Goal: Information Seeking & Learning: Learn about a topic

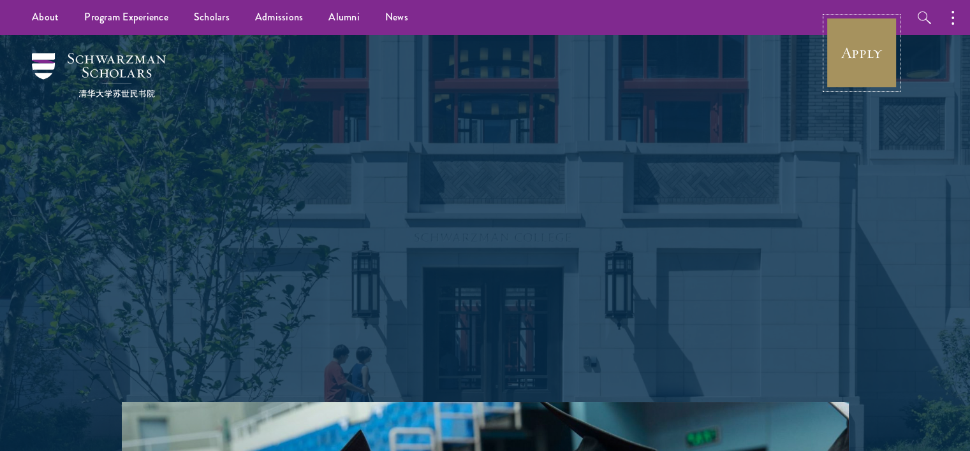
click at [862, 50] on link "Apply" at bounding box center [861, 52] width 71 height 71
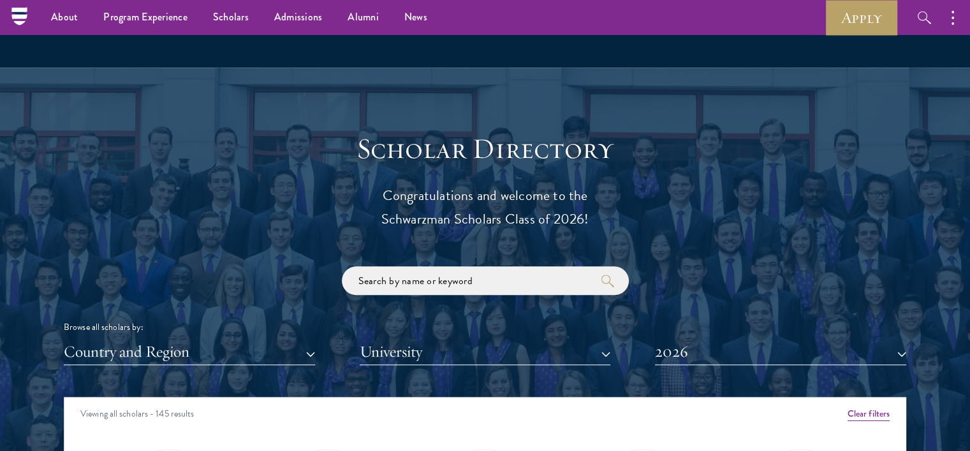
scroll to position [1275, 0]
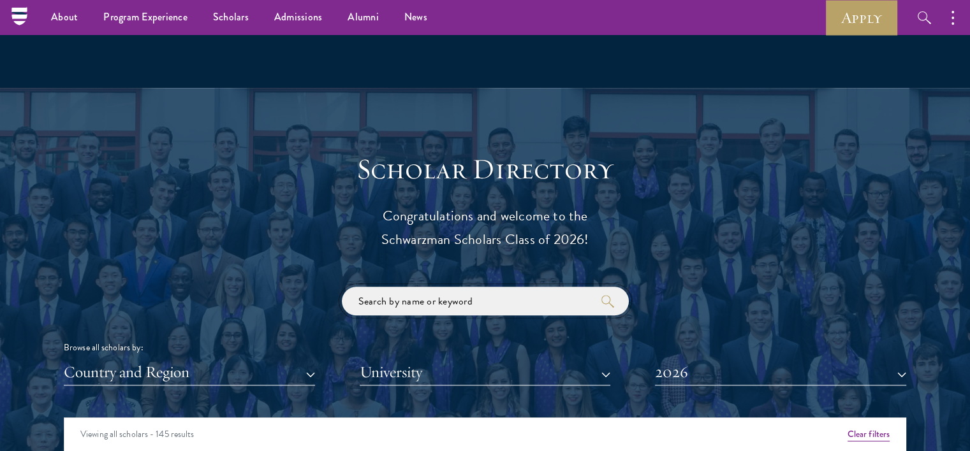
click at [513, 305] on input "search" at bounding box center [485, 301] width 287 height 29
click at [579, 302] on input "search" at bounding box center [485, 301] width 287 height 29
click at [545, 299] on input "search" at bounding box center [485, 301] width 287 height 29
type input "f"
click at [394, 368] on button "University" at bounding box center [485, 373] width 251 height 26
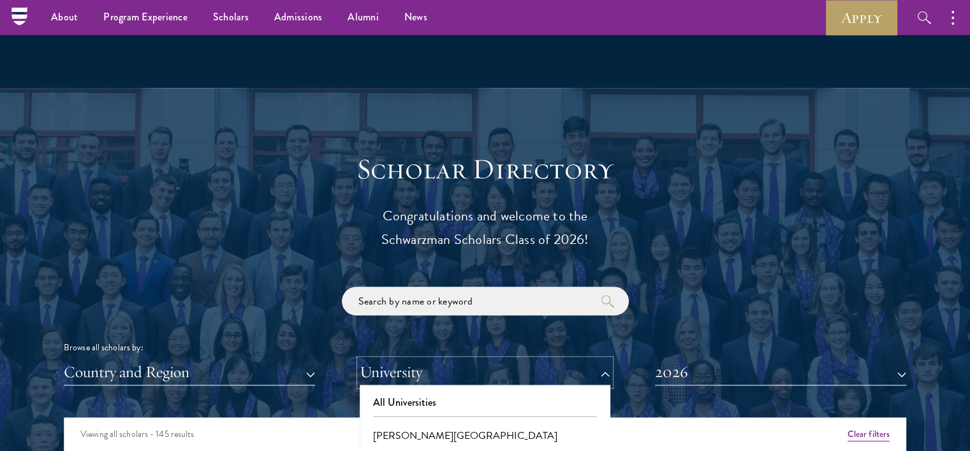
click at [392, 367] on button "University" at bounding box center [485, 373] width 251 height 26
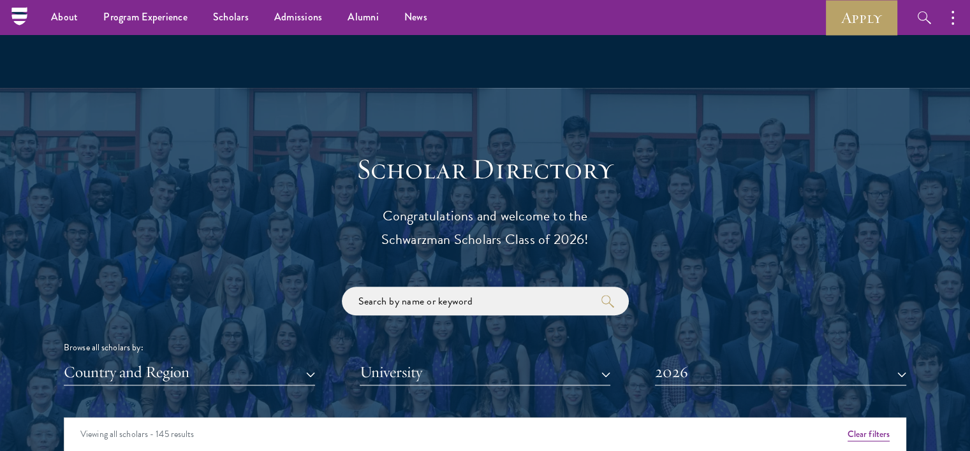
click at [332, 365] on div "Country and Region All Countries and Regions [GEOGRAPHIC_DATA] [GEOGRAPHIC_DATA…" at bounding box center [485, 373] width 842 height 26
click at [280, 374] on button "Country and Region" at bounding box center [189, 373] width 251 height 26
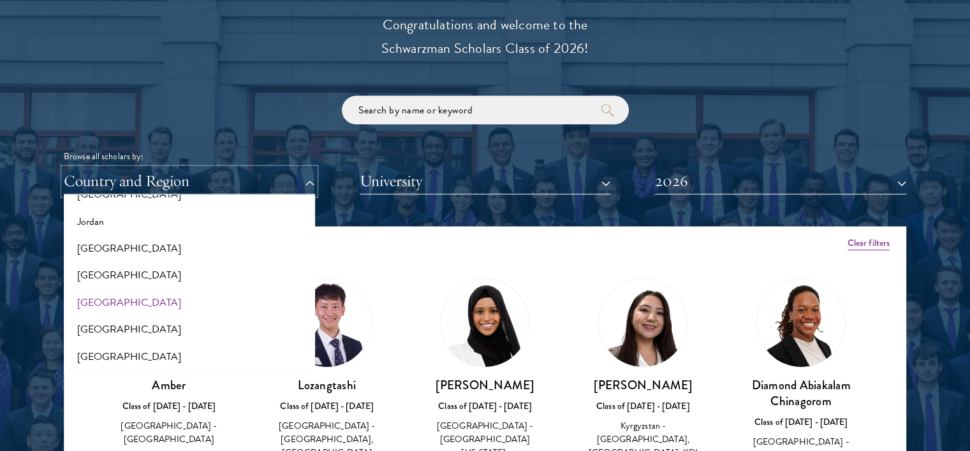
scroll to position [1211, 0]
click at [136, 254] on button "[GEOGRAPHIC_DATA]" at bounding box center [190, 250] width 244 height 27
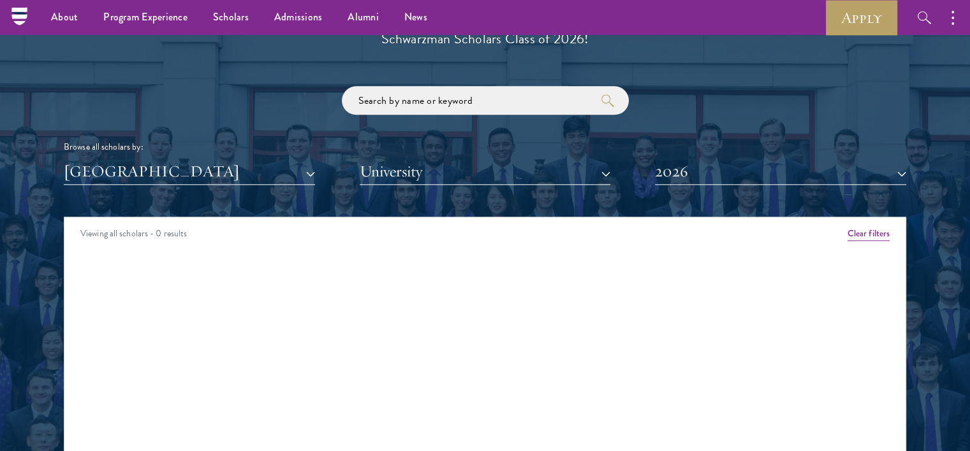
scroll to position [1402, 0]
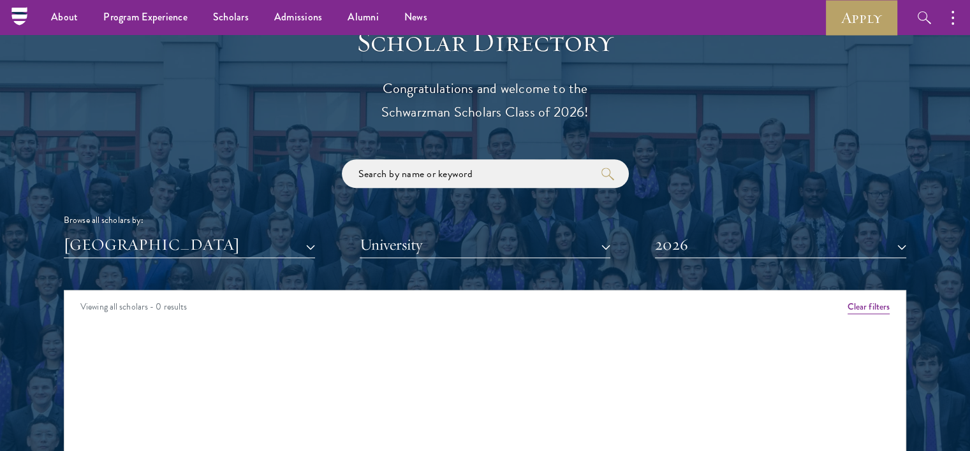
click at [222, 263] on div "Scholar Directory Congratulations and welcome to the Schwarzman Scholars Class …" at bounding box center [485, 348] width 842 height 648
click at [208, 246] on button "[GEOGRAPHIC_DATA]" at bounding box center [189, 245] width 251 height 26
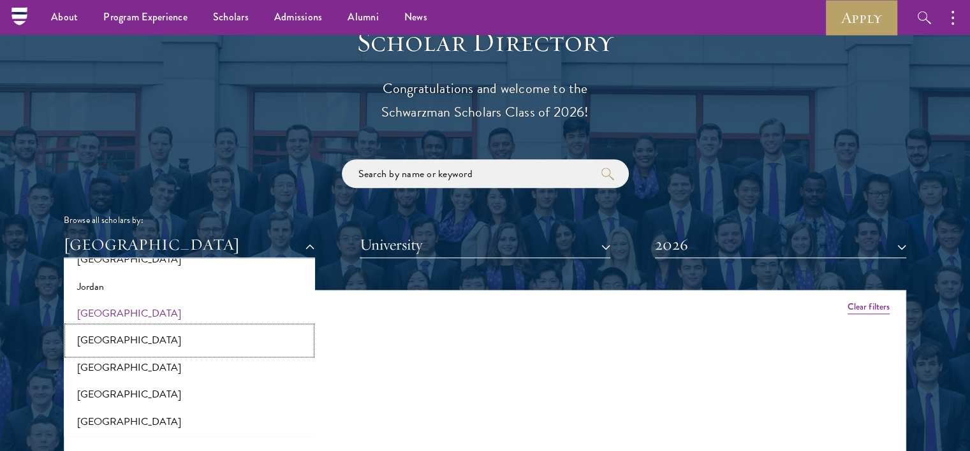
click at [102, 341] on button "[GEOGRAPHIC_DATA]" at bounding box center [190, 340] width 244 height 27
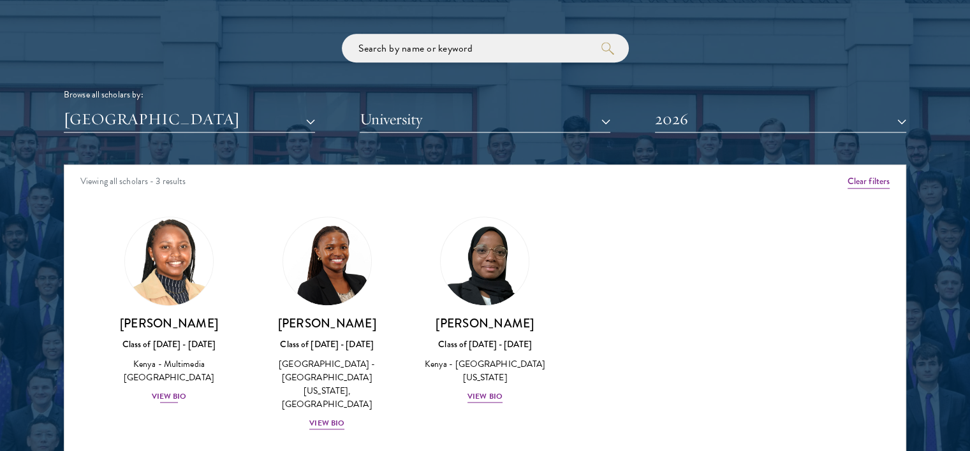
scroll to position [1530, 0]
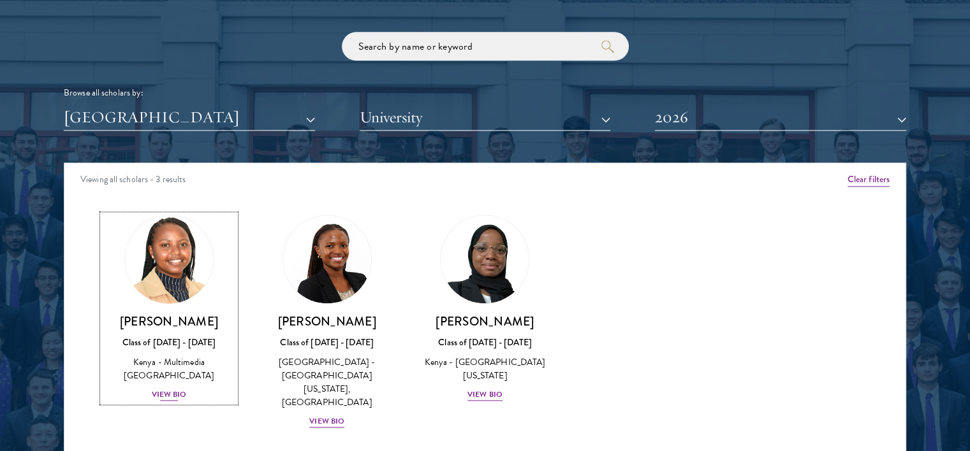
click at [163, 389] on div "View Bio" at bounding box center [169, 395] width 35 height 12
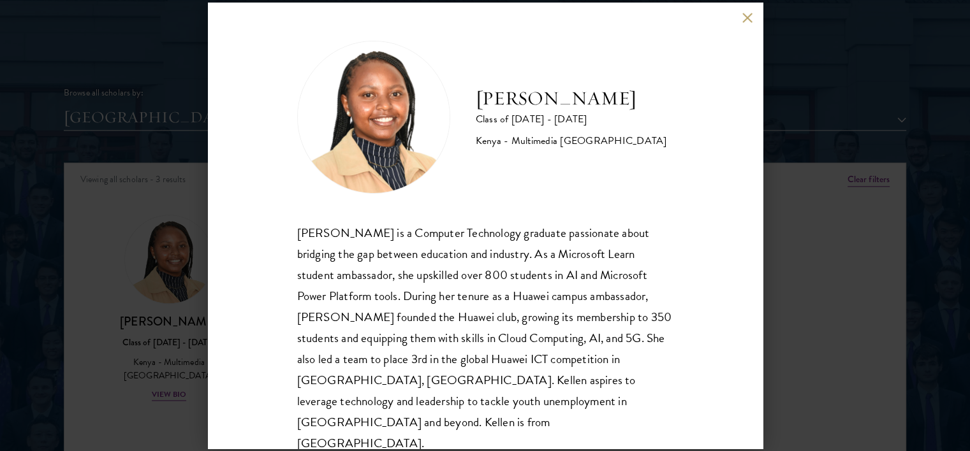
scroll to position [1, 0]
click at [741, 20] on div "[PERSON_NAME] Class of [DATE] - [DATE] [GEOGRAPHIC_DATA] - Multimedia [GEOGRAPH…" at bounding box center [485, 226] width 555 height 446
click at [743, 20] on button at bounding box center [747, 17] width 11 height 11
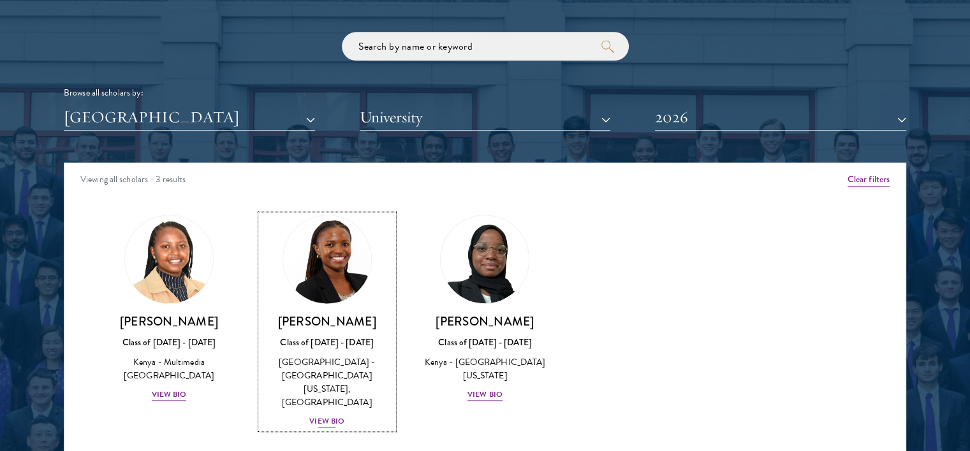
click at [328, 416] on div "View Bio" at bounding box center [326, 422] width 35 height 12
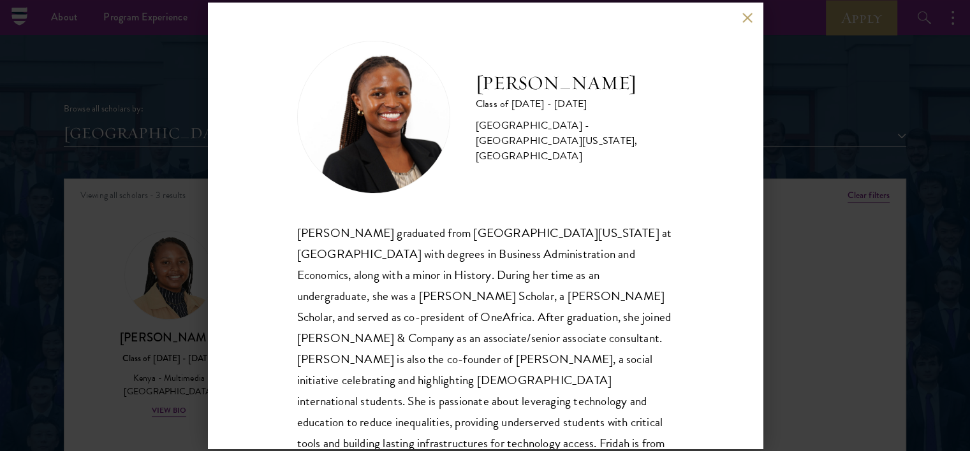
scroll to position [1466, 0]
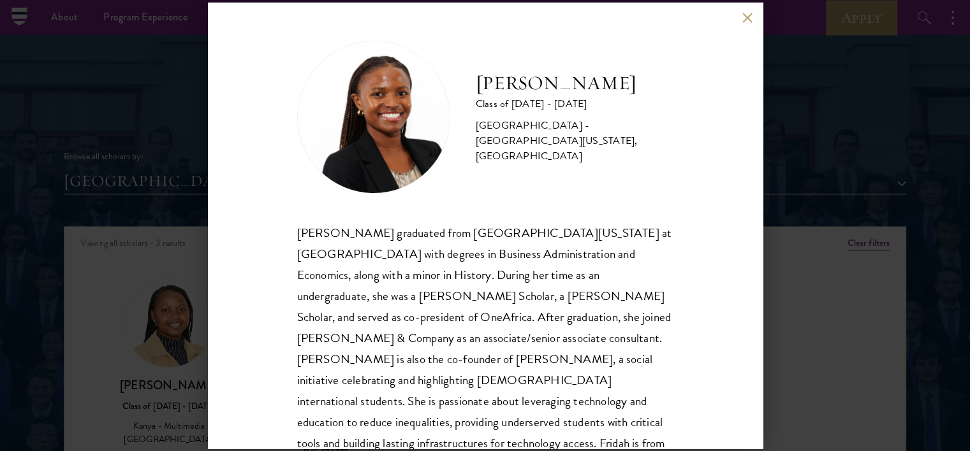
drag, startPoint x: 742, startPoint y: 20, endPoint x: 734, endPoint y: 20, distance: 7.7
click at [742, 20] on button at bounding box center [747, 17] width 11 height 11
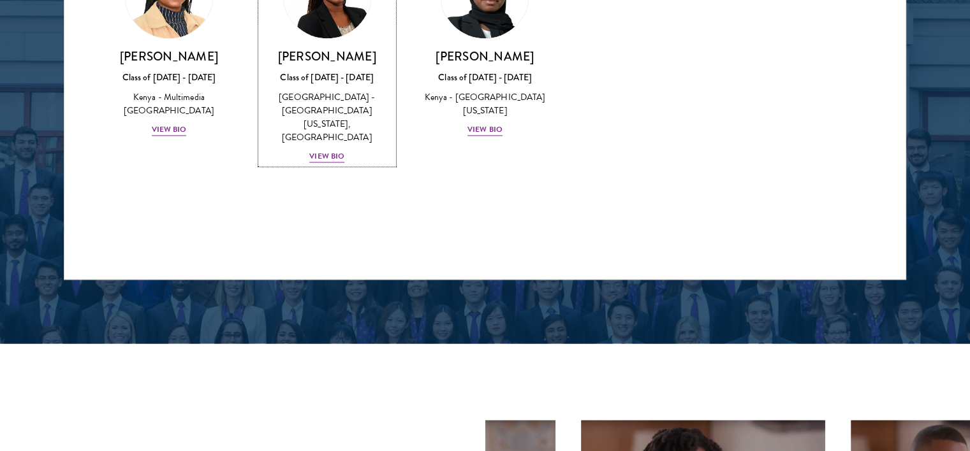
scroll to position [1416, 0]
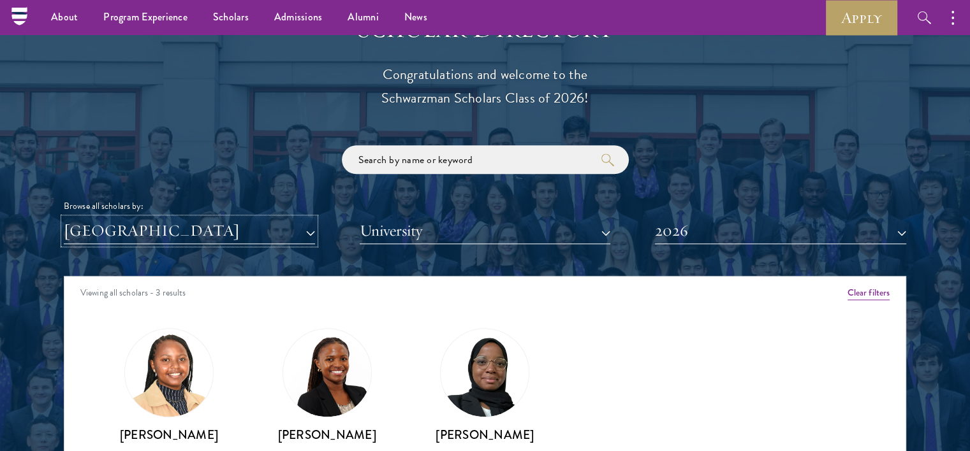
click at [96, 229] on button "[GEOGRAPHIC_DATA]" at bounding box center [189, 231] width 251 height 26
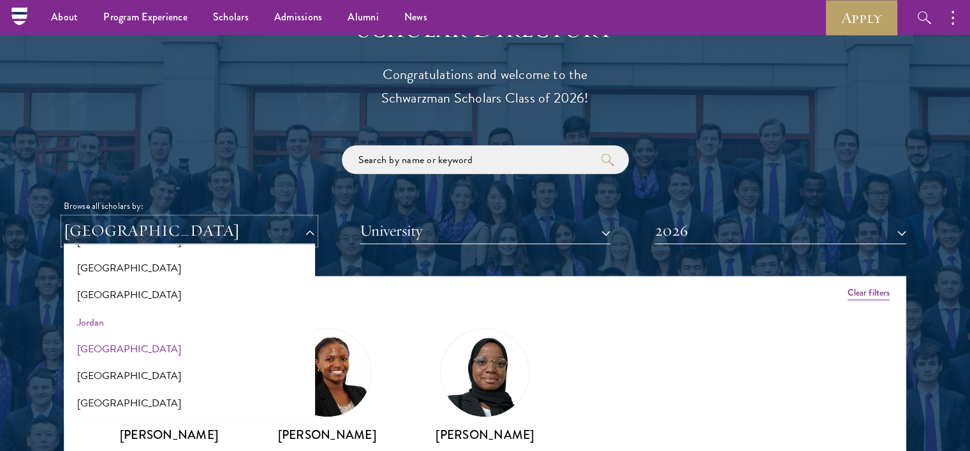
scroll to position [1147, 0]
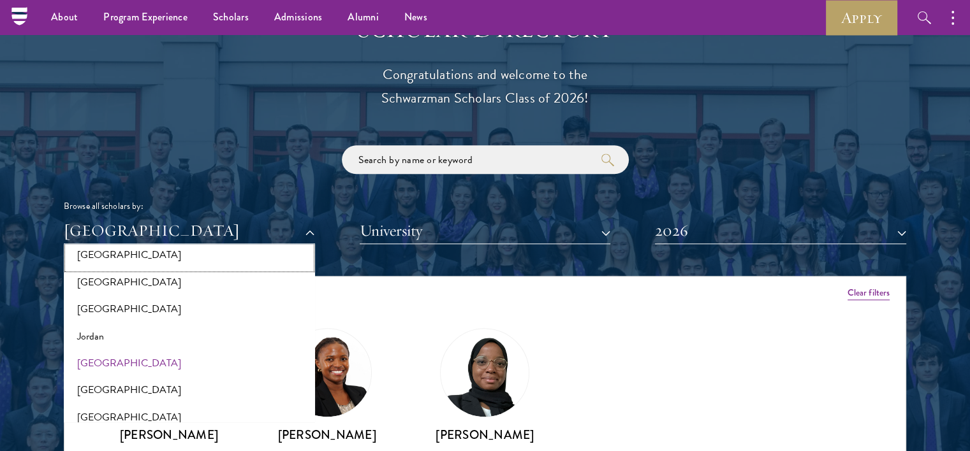
click at [91, 260] on button "[GEOGRAPHIC_DATA]" at bounding box center [190, 255] width 244 height 27
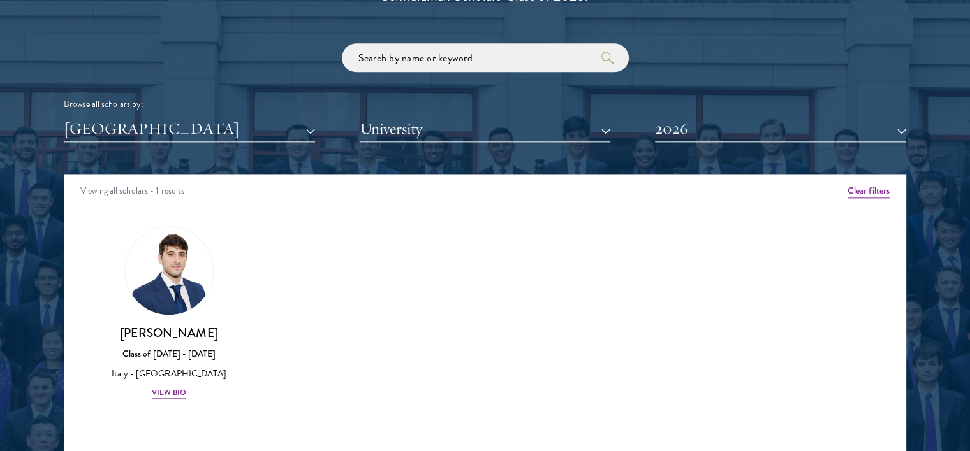
scroll to position [1544, 0]
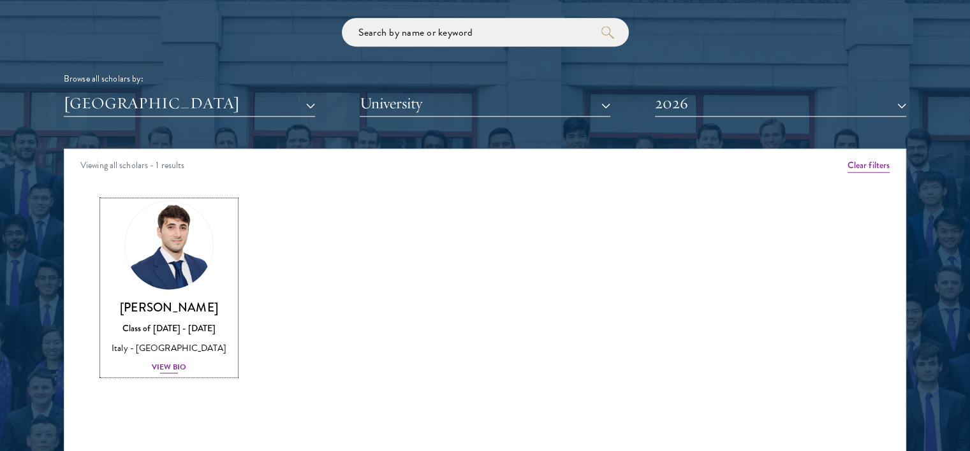
click at [163, 362] on div "View Bio" at bounding box center [169, 367] width 35 height 12
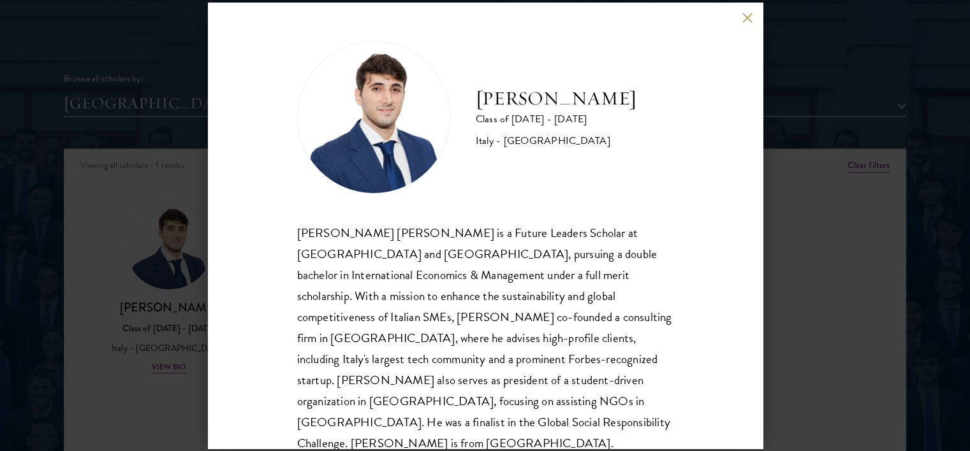
scroll to position [1, 0]
click at [734, 28] on div "[PERSON_NAME] Class of [DATE] - [DATE] [GEOGRAPHIC_DATA] - [GEOGRAPHIC_DATA] [P…" at bounding box center [485, 226] width 555 height 446
click at [745, 22] on button at bounding box center [747, 17] width 11 height 11
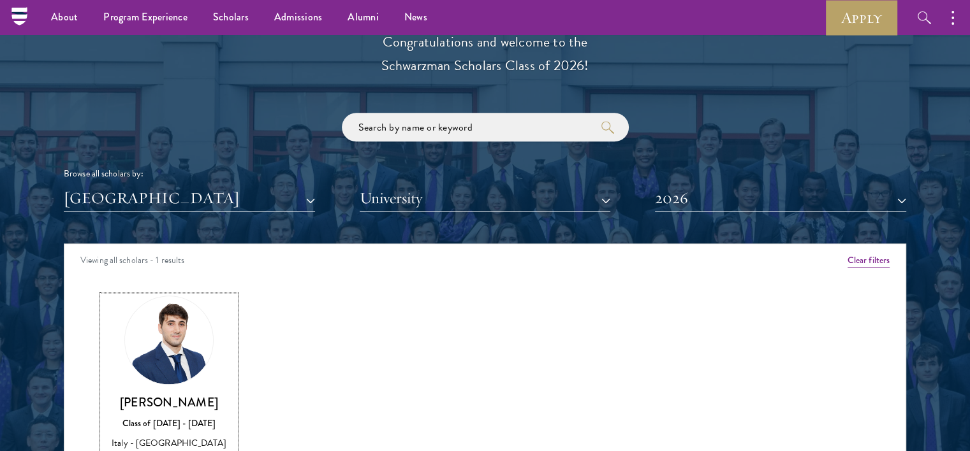
scroll to position [1416, 0]
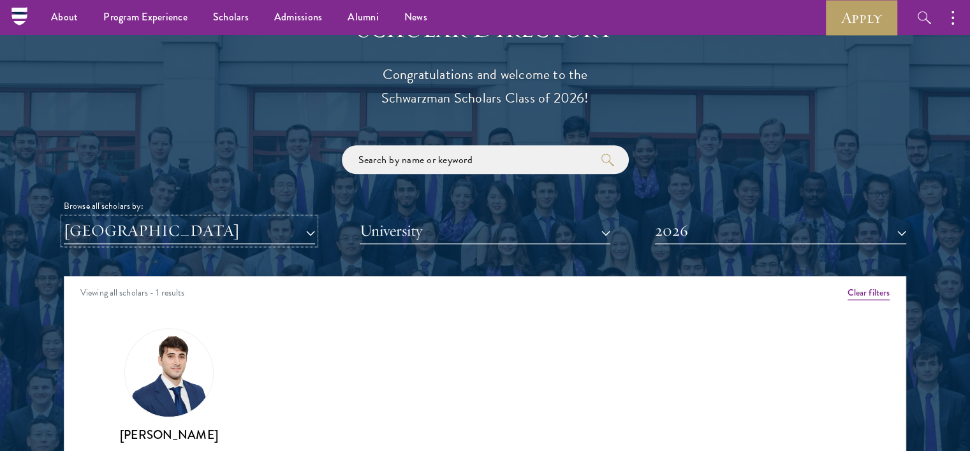
click at [237, 226] on button "[GEOGRAPHIC_DATA]" at bounding box center [189, 231] width 251 height 26
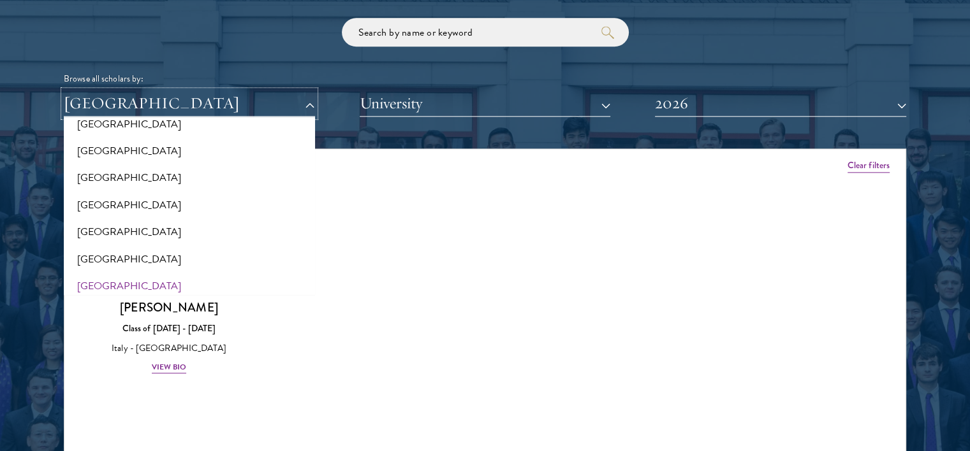
scroll to position [2609, 0]
click at [131, 208] on button "[GEOGRAPHIC_DATA]" at bounding box center [190, 207] width 244 height 27
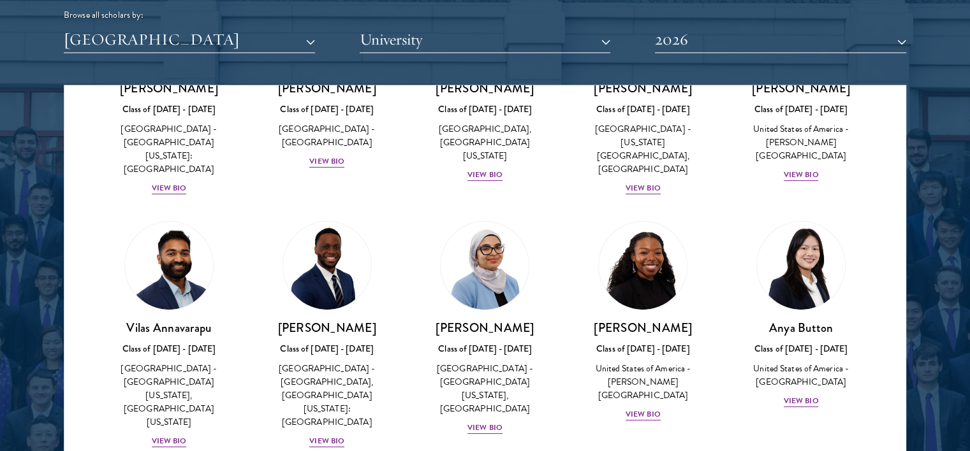
scroll to position [382, 0]
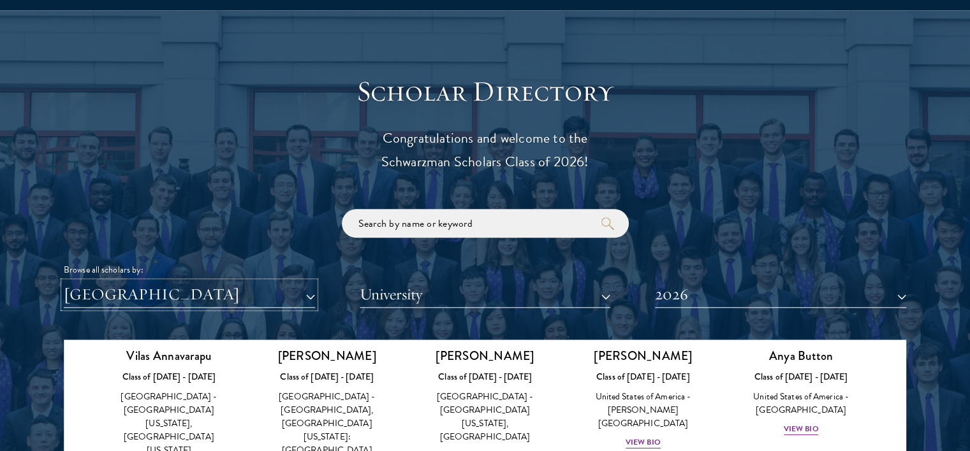
click at [164, 300] on button "[GEOGRAPHIC_DATA]" at bounding box center [189, 295] width 251 height 26
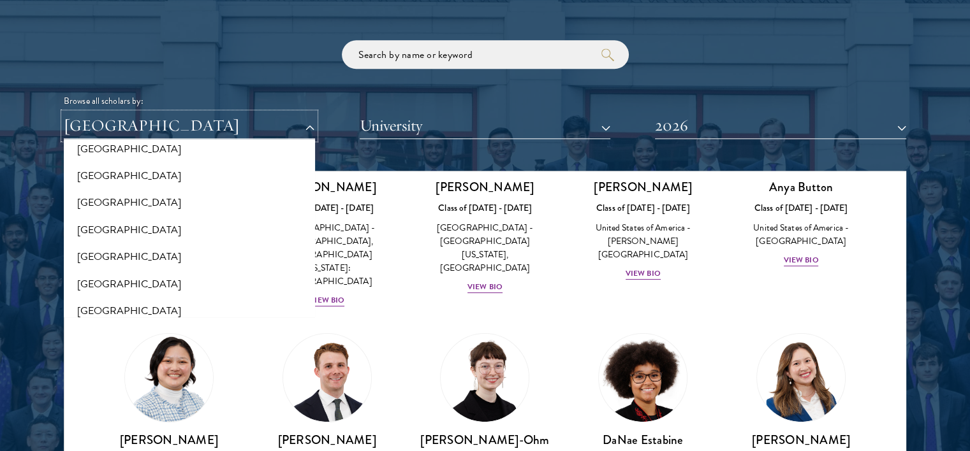
scroll to position [1544, 0]
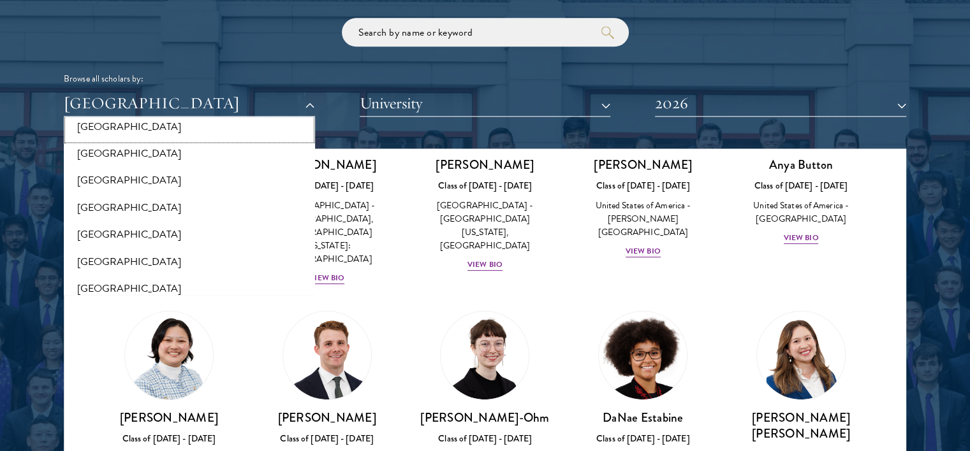
click at [92, 136] on button "[GEOGRAPHIC_DATA]" at bounding box center [190, 126] width 244 height 27
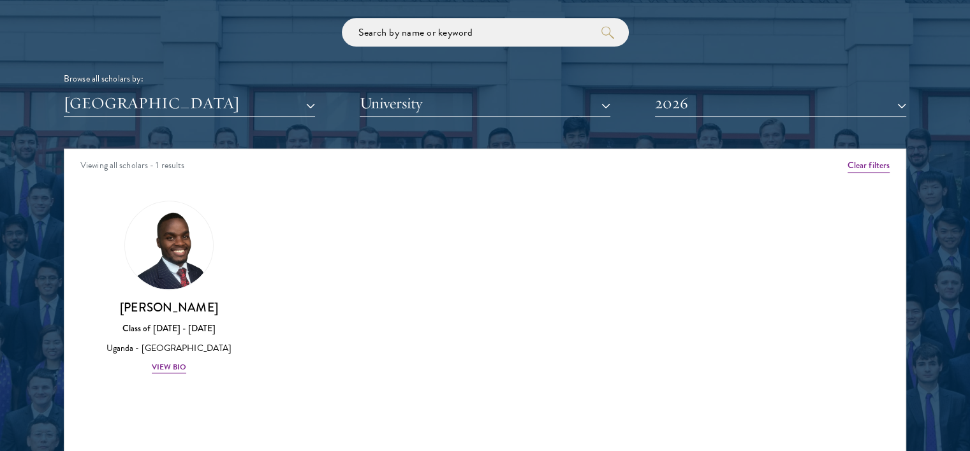
click at [90, 149] on div "Viewing all scholars - 1 results Clear filters Amber Class of [DATE] - [DATE] […" at bounding box center [485, 340] width 842 height 382
click at [117, 94] on button "[GEOGRAPHIC_DATA]" at bounding box center [189, 104] width 251 height 26
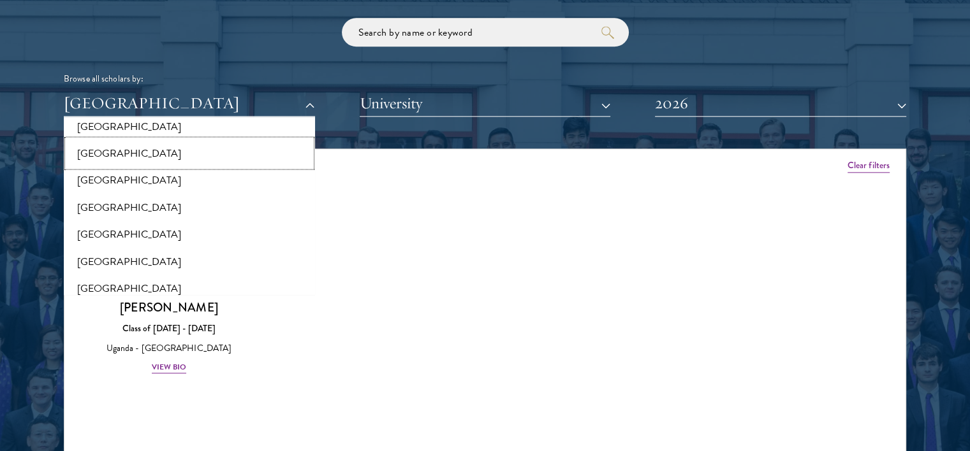
click at [115, 157] on button "[GEOGRAPHIC_DATA]" at bounding box center [190, 153] width 244 height 27
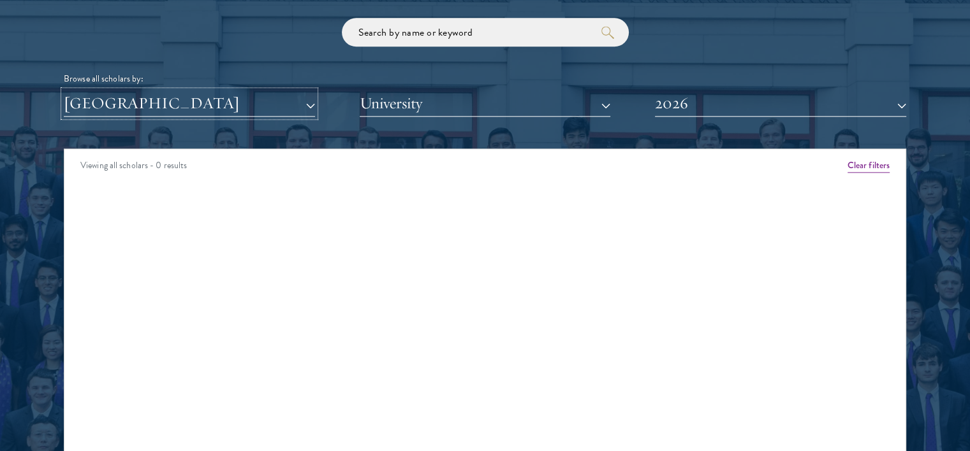
click at [114, 105] on button "[GEOGRAPHIC_DATA]" at bounding box center [189, 104] width 251 height 26
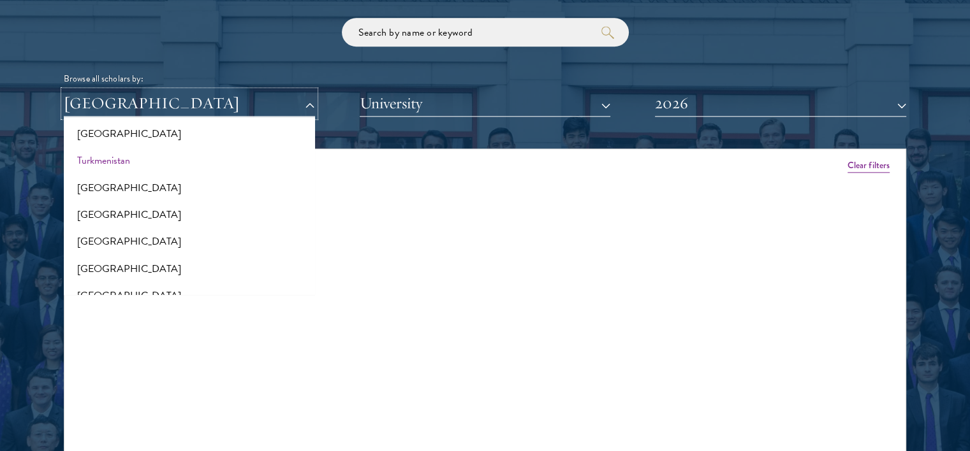
scroll to position [2545, 0]
click at [84, 142] on button "[GEOGRAPHIC_DATA]" at bounding box center [190, 135] width 244 height 27
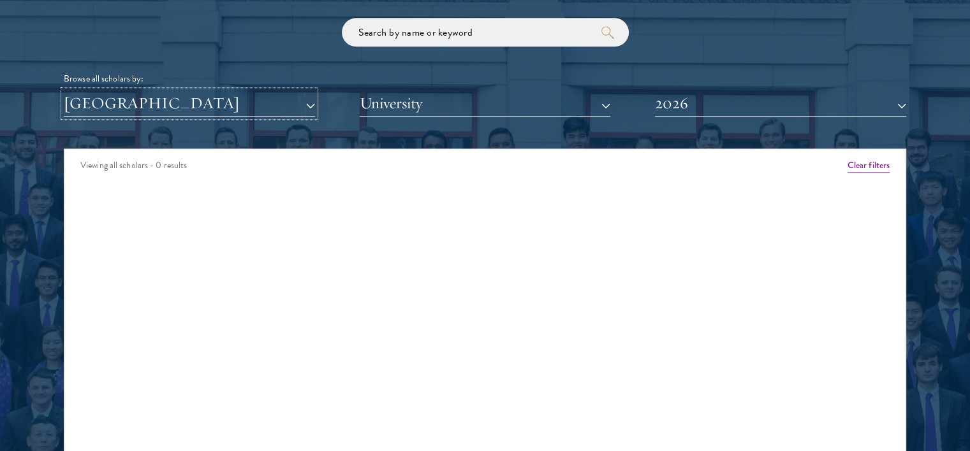
click at [101, 100] on button "[GEOGRAPHIC_DATA]" at bounding box center [189, 104] width 251 height 26
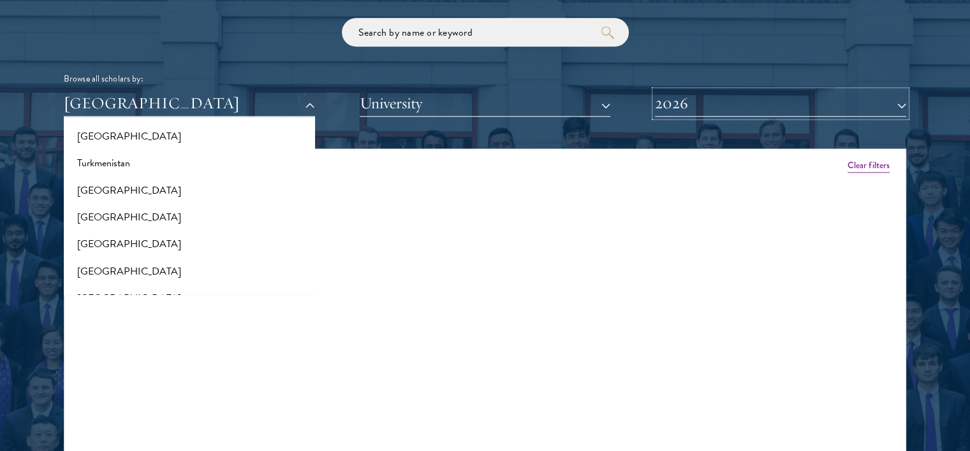
click at [715, 106] on button "2026" at bounding box center [780, 104] width 251 height 26
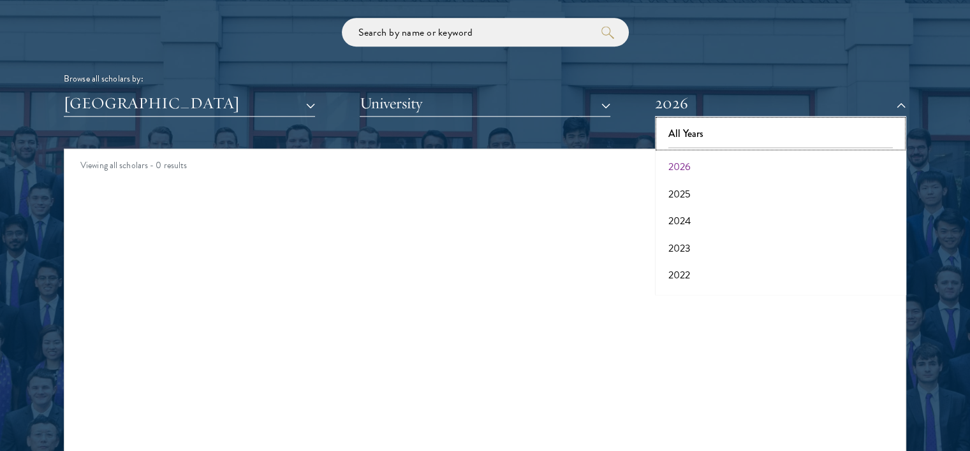
click at [706, 137] on button "All Years" at bounding box center [781, 133] width 244 height 27
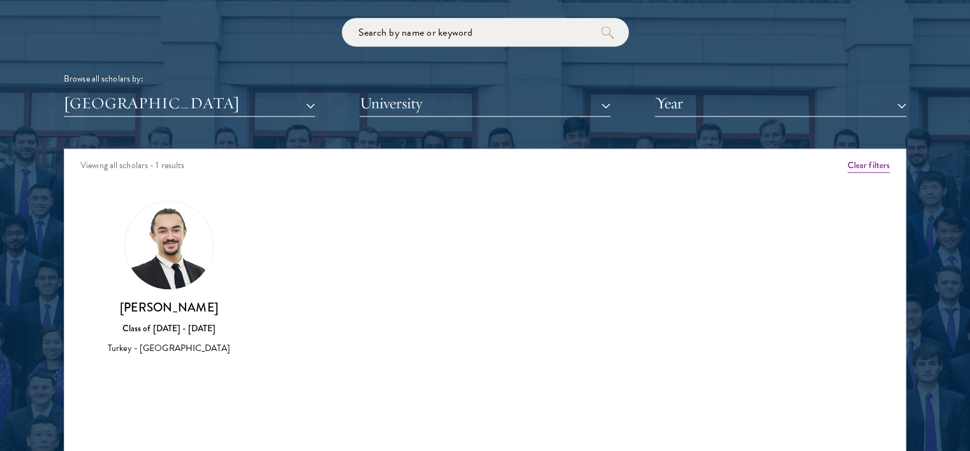
click at [190, 127] on div "Scholar Directory Congratulations and welcome to the Schwarzman Scholars Class …" at bounding box center [485, 207] width 842 height 648
click at [205, 110] on button "[GEOGRAPHIC_DATA]" at bounding box center [189, 104] width 251 height 26
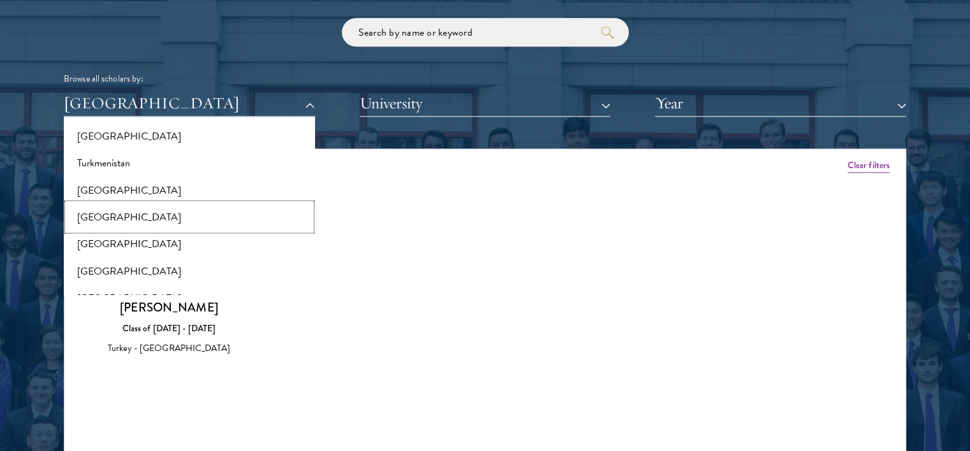
click at [108, 210] on button "[GEOGRAPHIC_DATA]" at bounding box center [190, 216] width 244 height 27
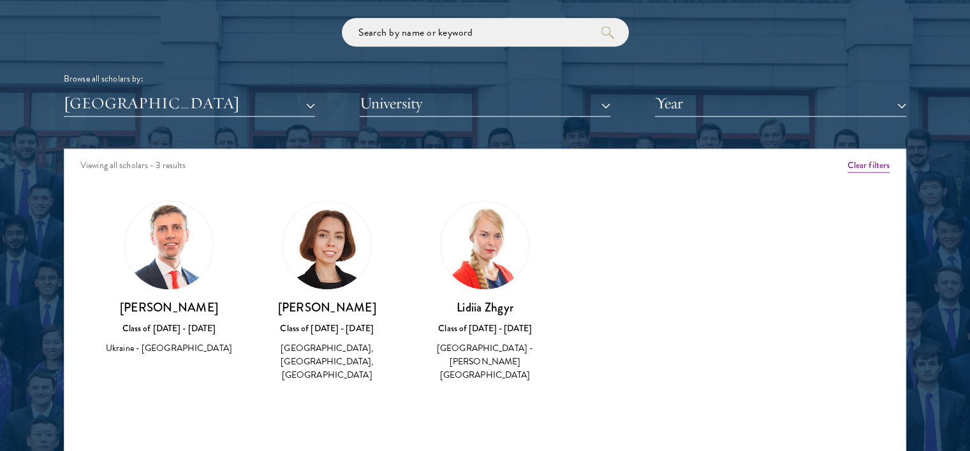
click at [337, 323] on div "Class of [DATE] - [DATE]" at bounding box center [327, 328] width 133 height 13
click at [186, 122] on div "Scholar Directory Congratulations and welcome to the Schwarzman Scholars Class …" at bounding box center [485, 207] width 842 height 648
click at [181, 119] on div "Scholar Directory Congratulations and welcome to the Schwarzman Scholars Class …" at bounding box center [485, 207] width 842 height 648
click at [185, 100] on button "[GEOGRAPHIC_DATA]" at bounding box center [189, 104] width 251 height 26
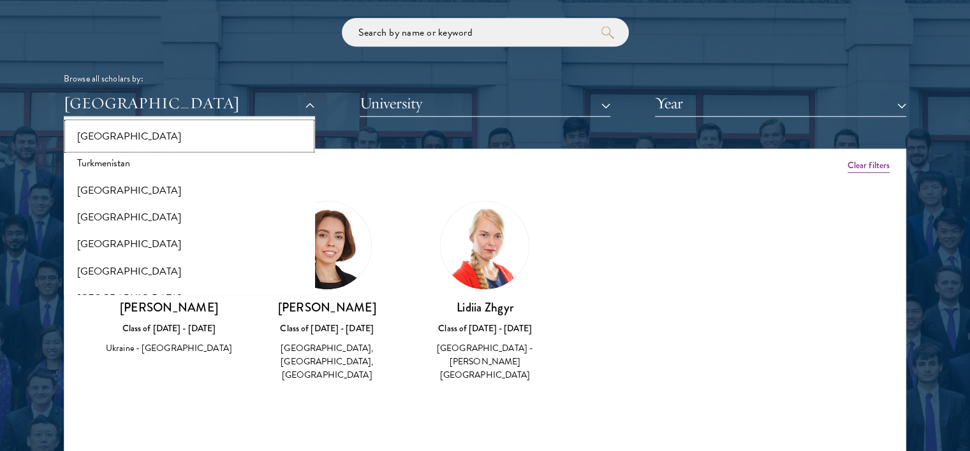
click at [102, 138] on button "[GEOGRAPHIC_DATA]" at bounding box center [190, 135] width 244 height 27
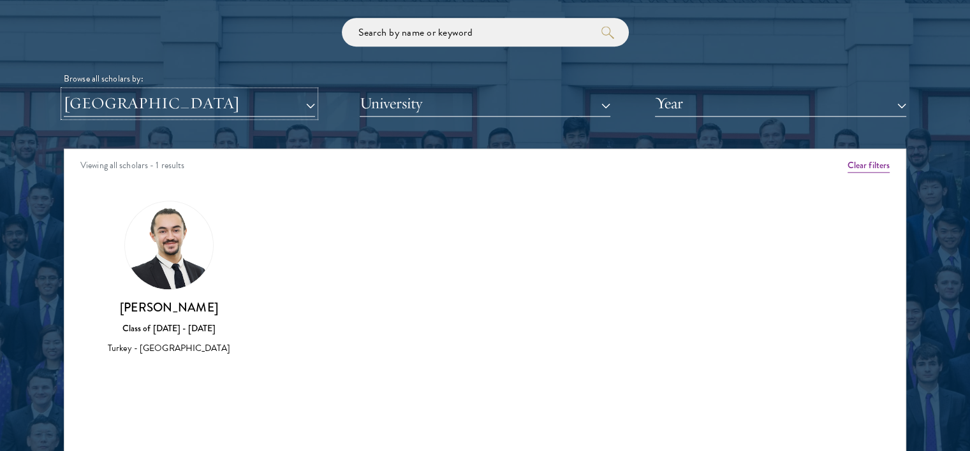
click at [228, 108] on button "[GEOGRAPHIC_DATA]" at bounding box center [189, 104] width 251 height 26
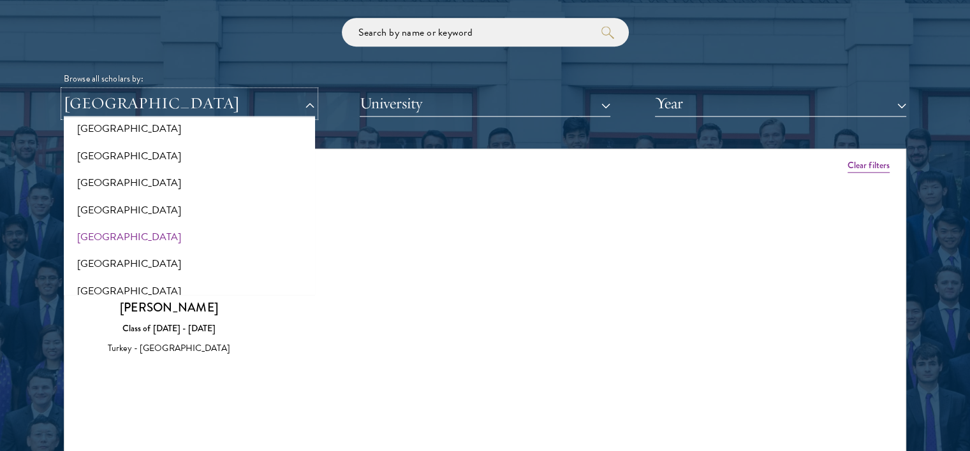
scroll to position [2035, 0]
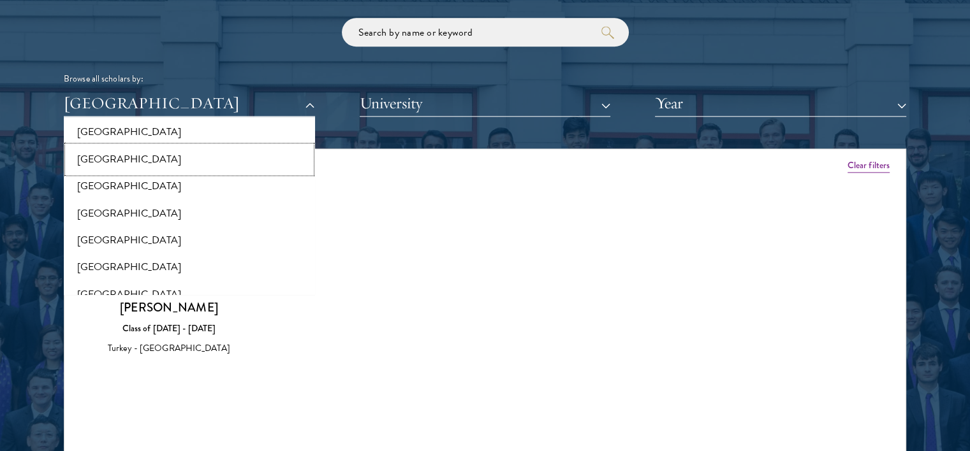
click at [100, 159] on button "[GEOGRAPHIC_DATA]" at bounding box center [190, 159] width 244 height 27
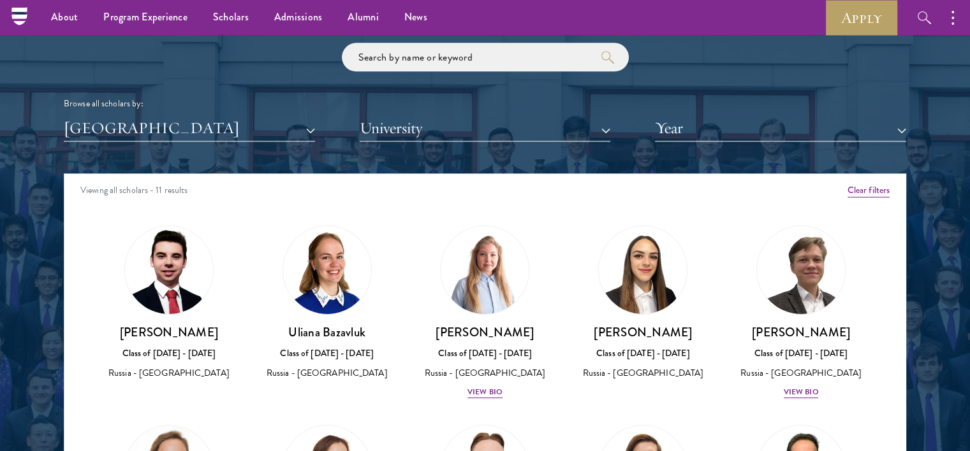
scroll to position [1480, 0]
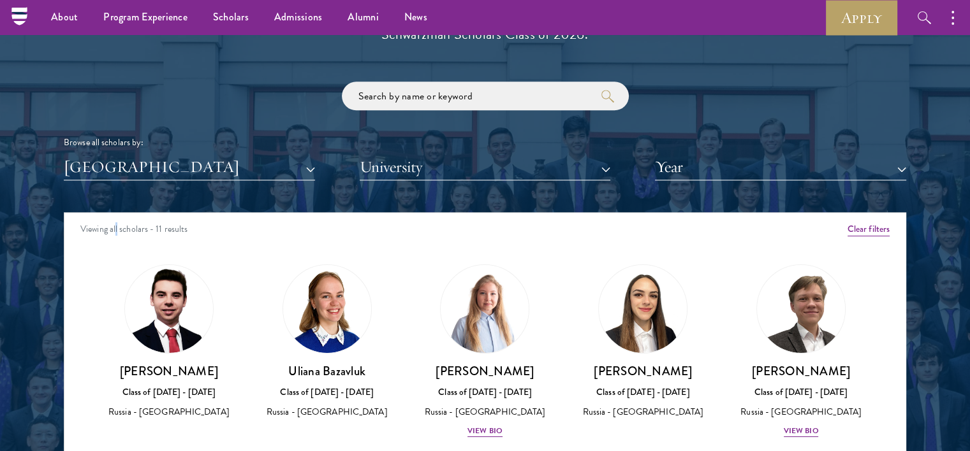
click at [117, 189] on div "Scholar Directory Congratulations and welcome to the Schwarzman Scholars Class …" at bounding box center [485, 270] width 842 height 648
click at [106, 178] on button "[GEOGRAPHIC_DATA]" at bounding box center [189, 167] width 251 height 26
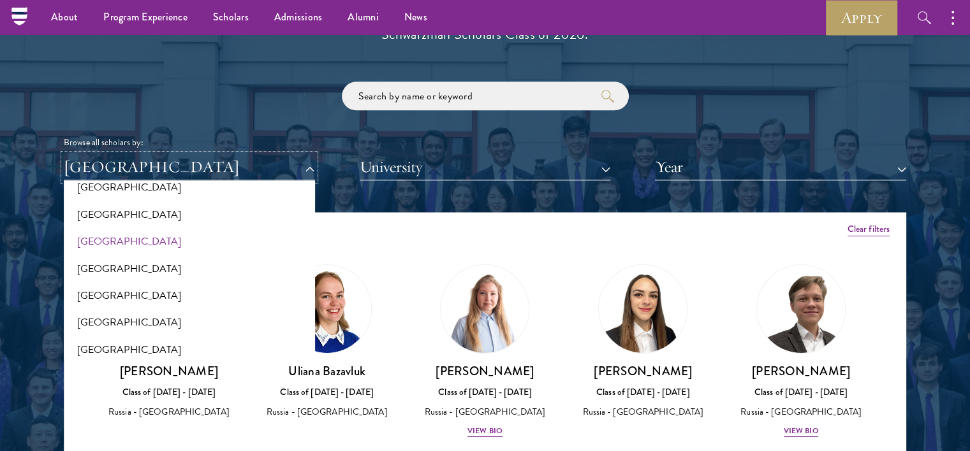
scroll to position [1907, 0]
click at [103, 235] on button "[GEOGRAPHIC_DATA]" at bounding box center [190, 242] width 244 height 27
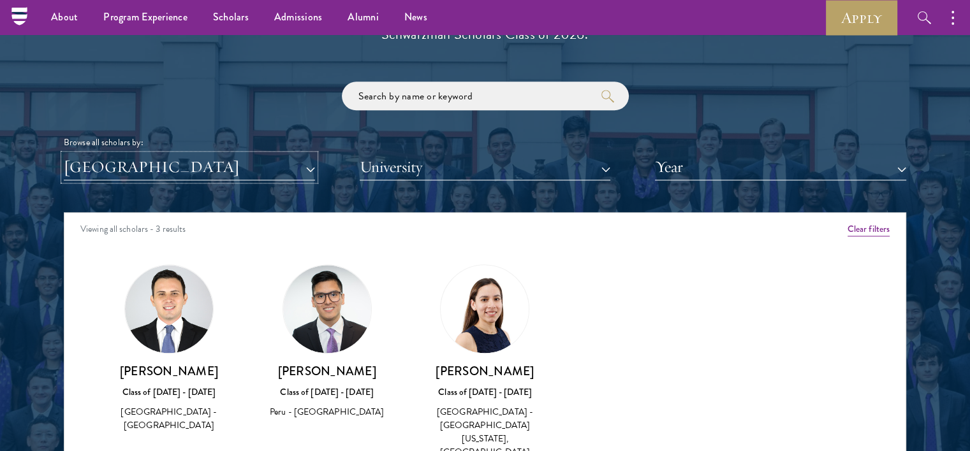
click at [96, 160] on button "[GEOGRAPHIC_DATA]" at bounding box center [189, 167] width 251 height 26
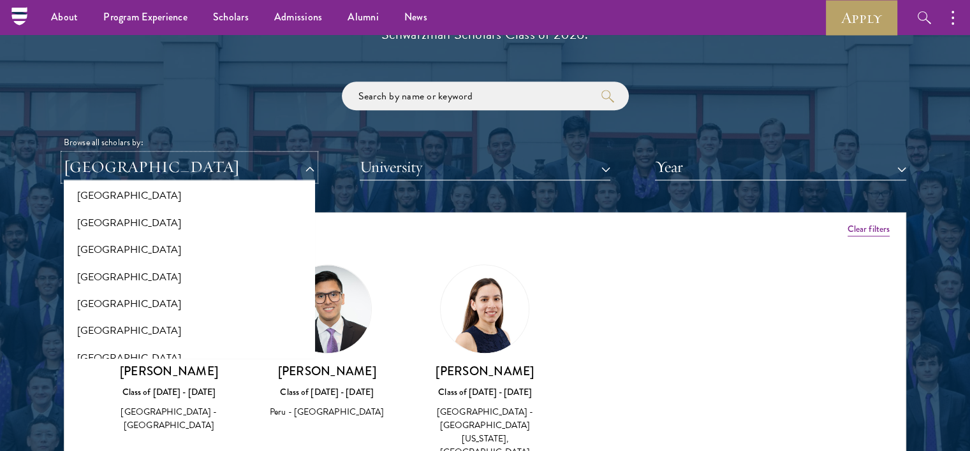
scroll to position [2099, 0]
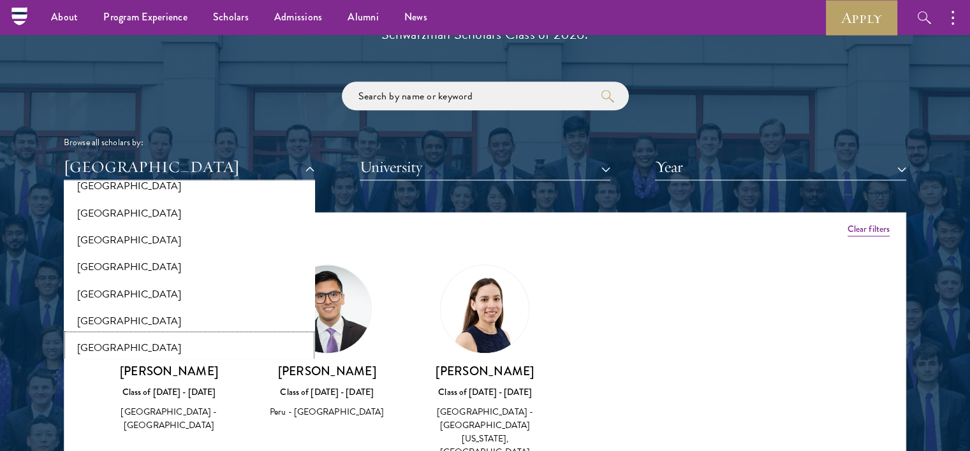
click at [99, 349] on button "[GEOGRAPHIC_DATA]" at bounding box center [190, 348] width 244 height 27
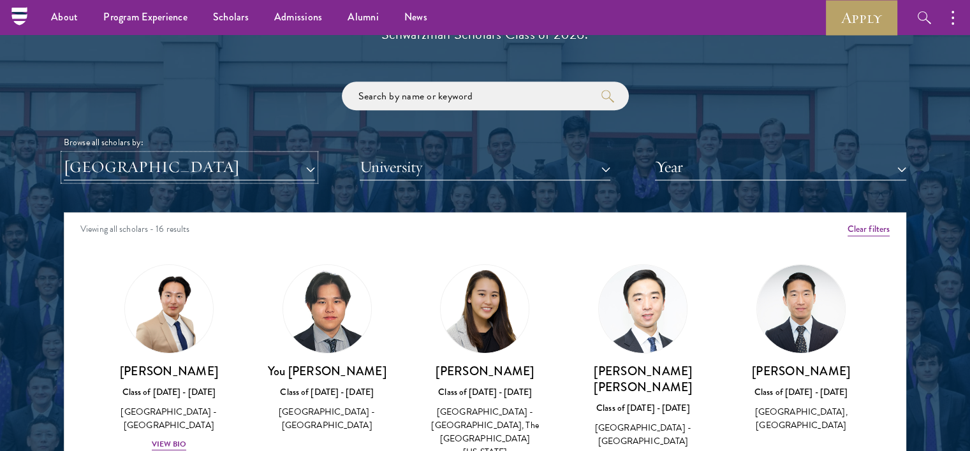
click at [127, 166] on button "[GEOGRAPHIC_DATA]" at bounding box center [189, 167] width 251 height 26
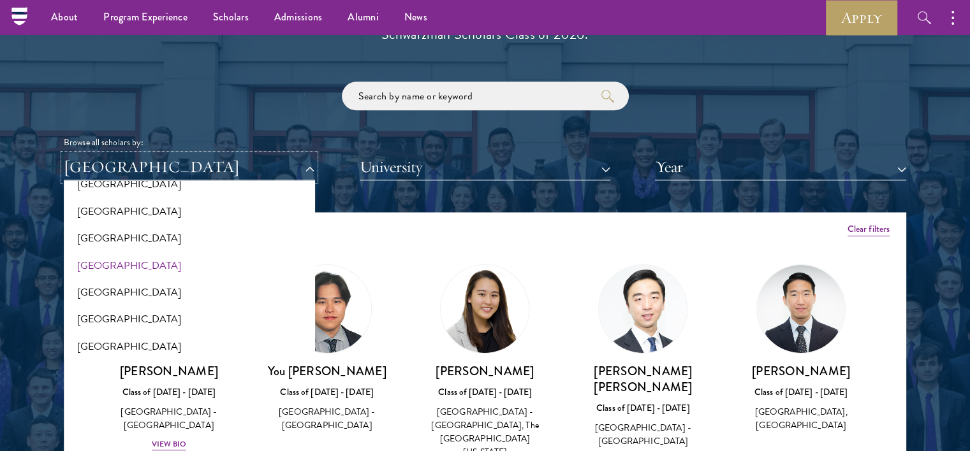
scroll to position [1971, 0]
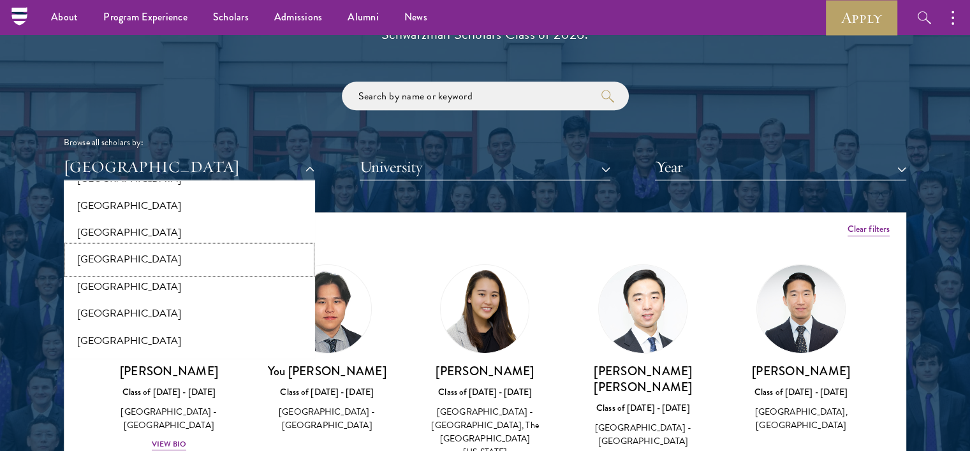
click at [92, 248] on button "[GEOGRAPHIC_DATA]" at bounding box center [190, 259] width 244 height 27
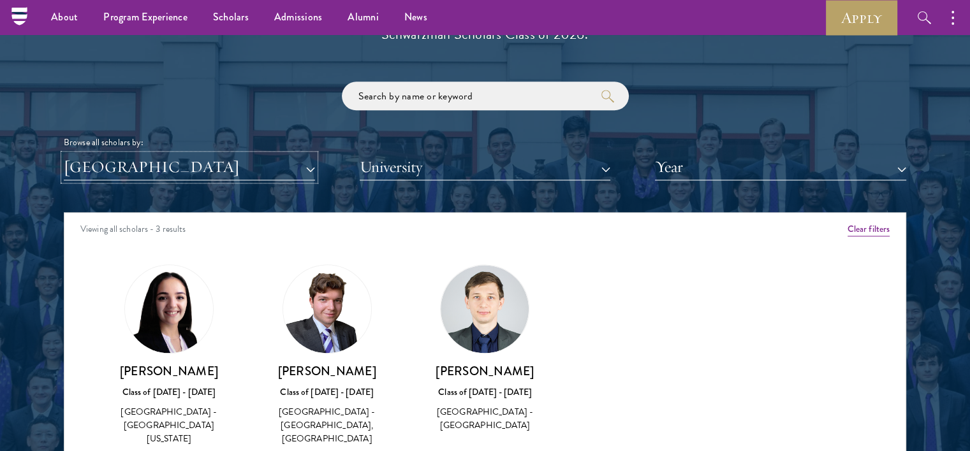
click at [122, 172] on button "[GEOGRAPHIC_DATA]" at bounding box center [189, 167] width 251 height 26
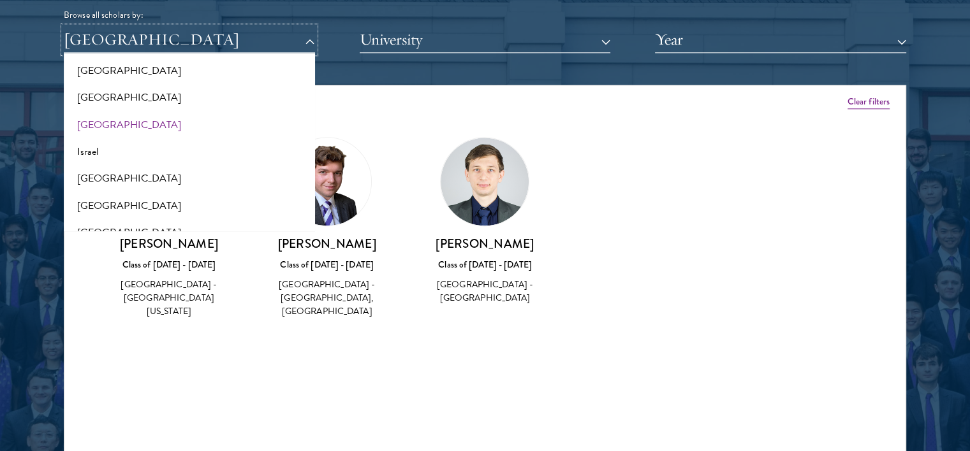
scroll to position [1079, 0]
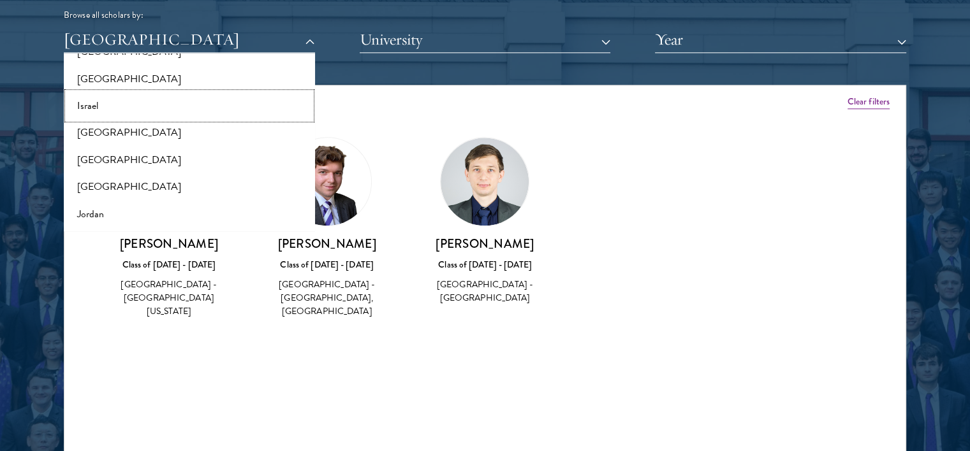
click at [96, 105] on button "Israel" at bounding box center [190, 105] width 244 height 27
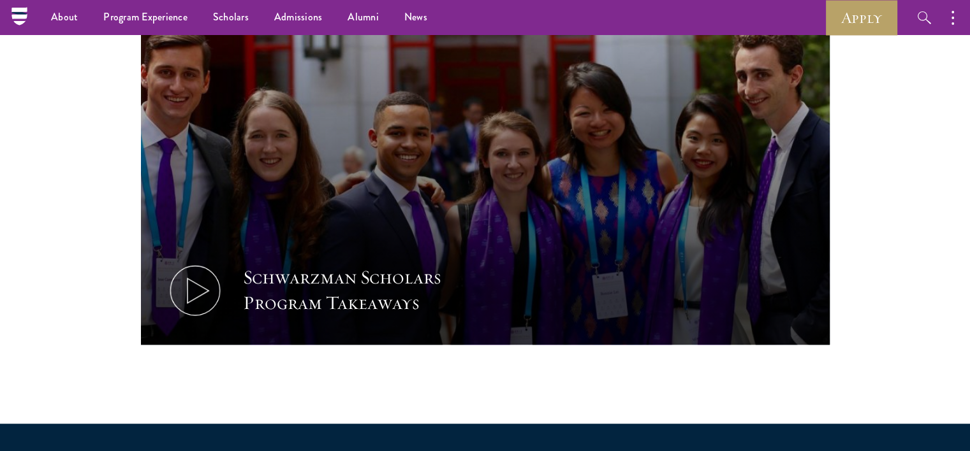
scroll to position [574, 0]
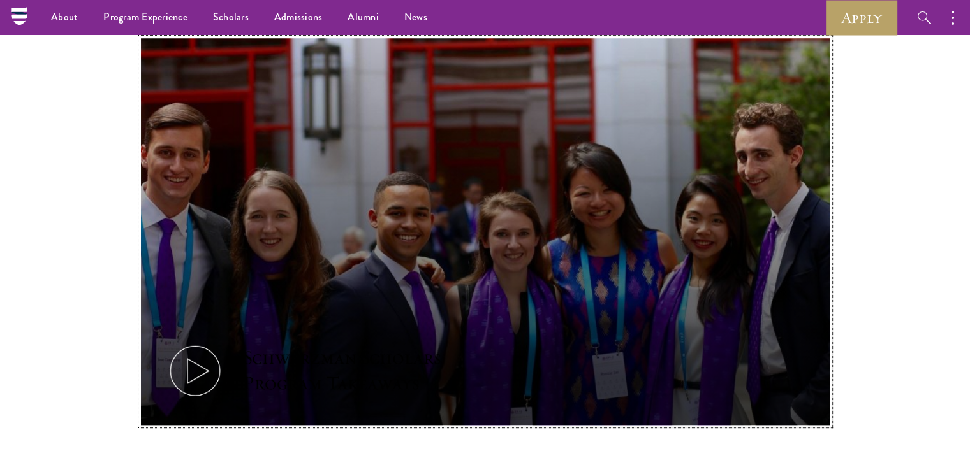
click at [205, 373] on icon at bounding box center [194, 370] width 57 height 57
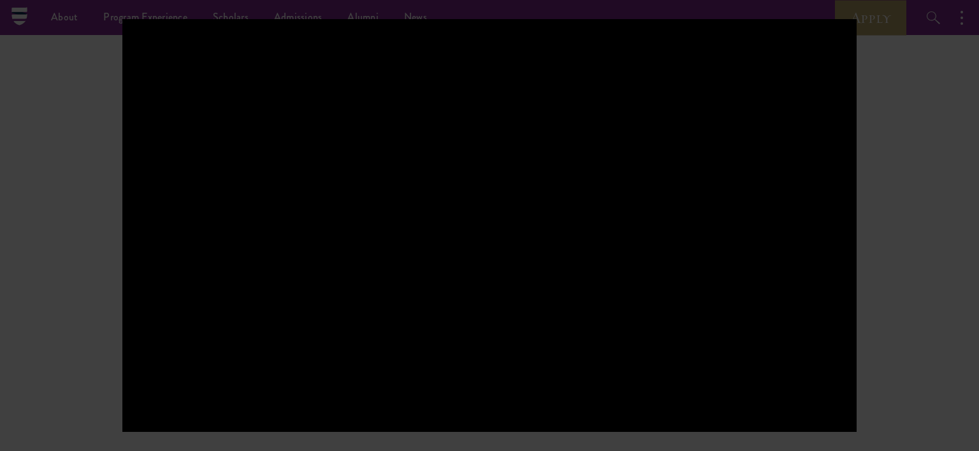
click at [924, 270] on div at bounding box center [489, 225] width 979 height 451
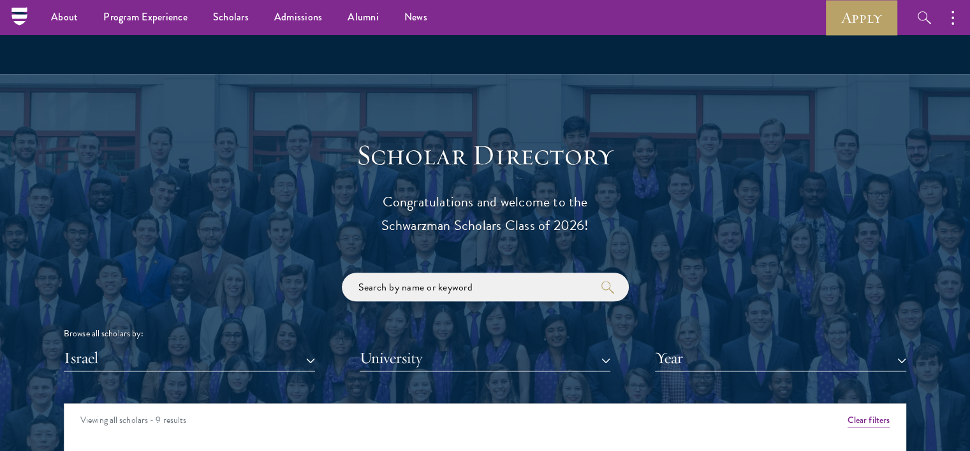
scroll to position [1275, 0]
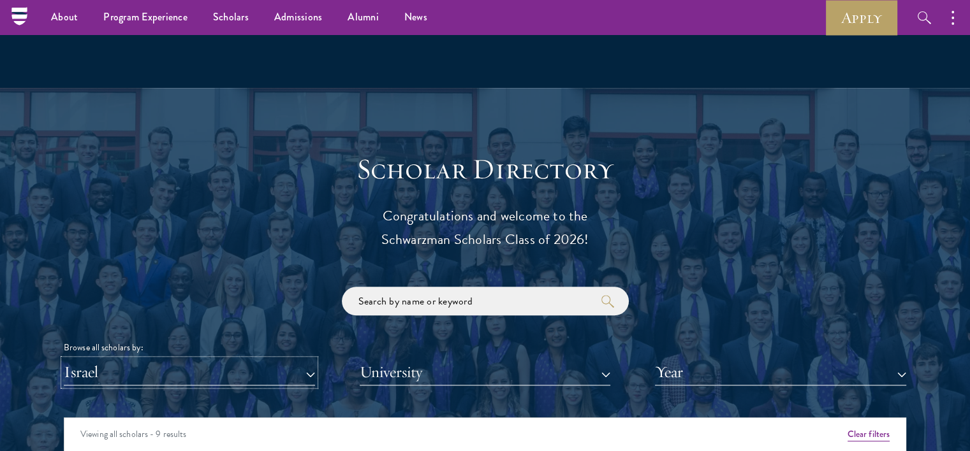
click at [222, 372] on button "Israel" at bounding box center [189, 373] width 251 height 26
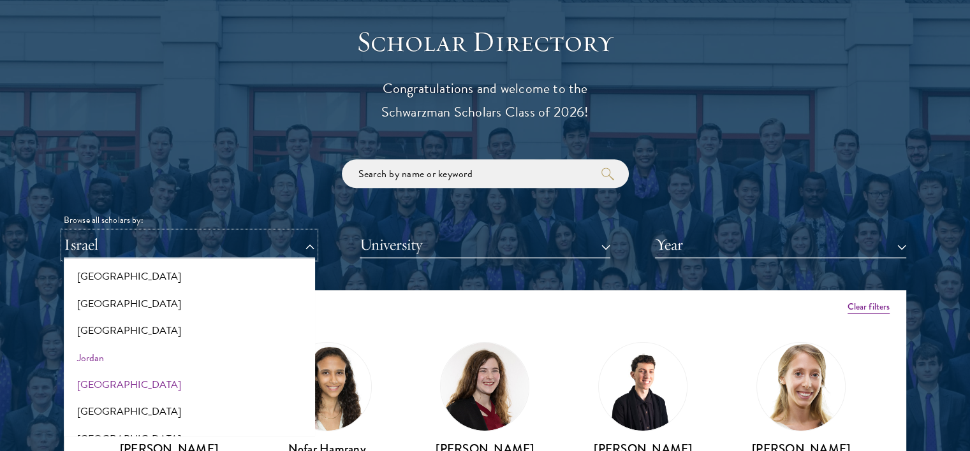
scroll to position [1142, 0]
click at [98, 328] on button "[GEOGRAPHIC_DATA]" at bounding box center [190, 328] width 244 height 27
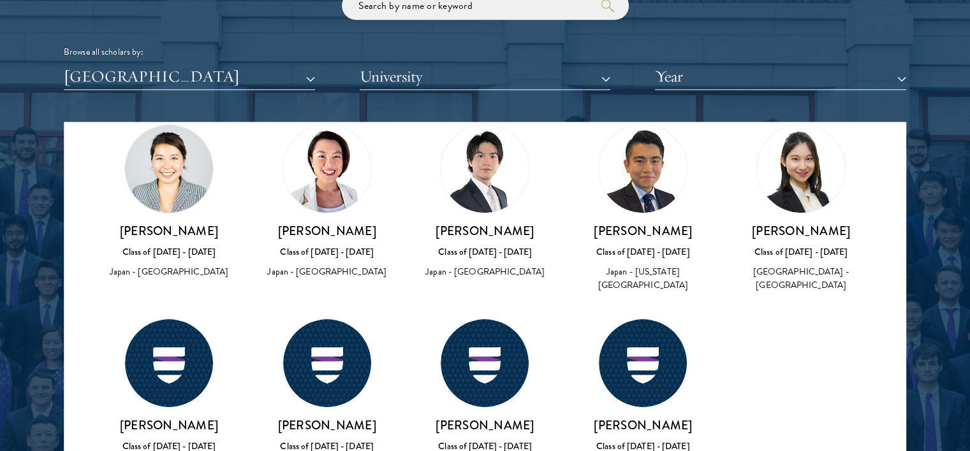
scroll to position [1594, 0]
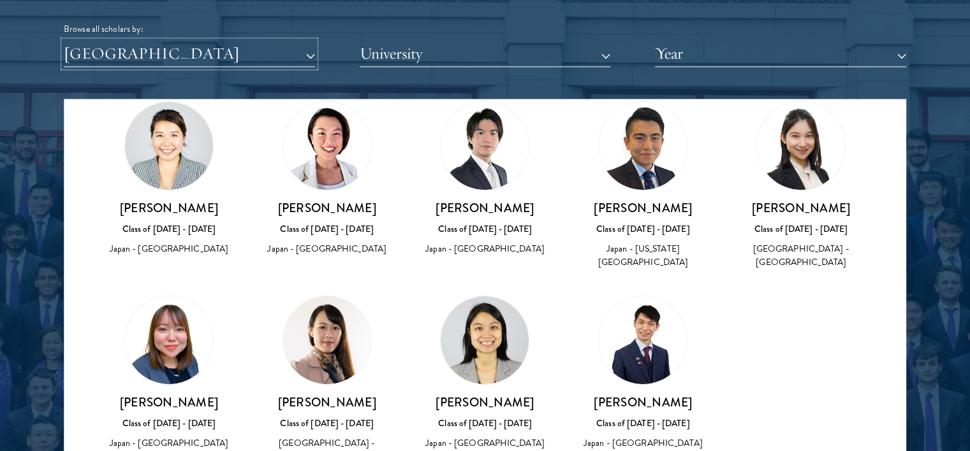
click at [139, 62] on button "[GEOGRAPHIC_DATA]" at bounding box center [189, 54] width 251 height 26
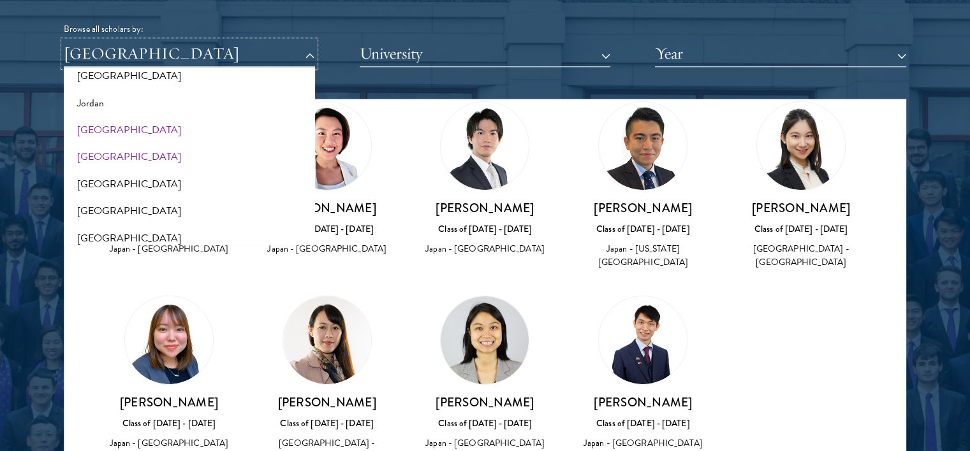
scroll to position [1206, 0]
click at [134, 209] on button "[GEOGRAPHIC_DATA]" at bounding box center [190, 208] width 244 height 27
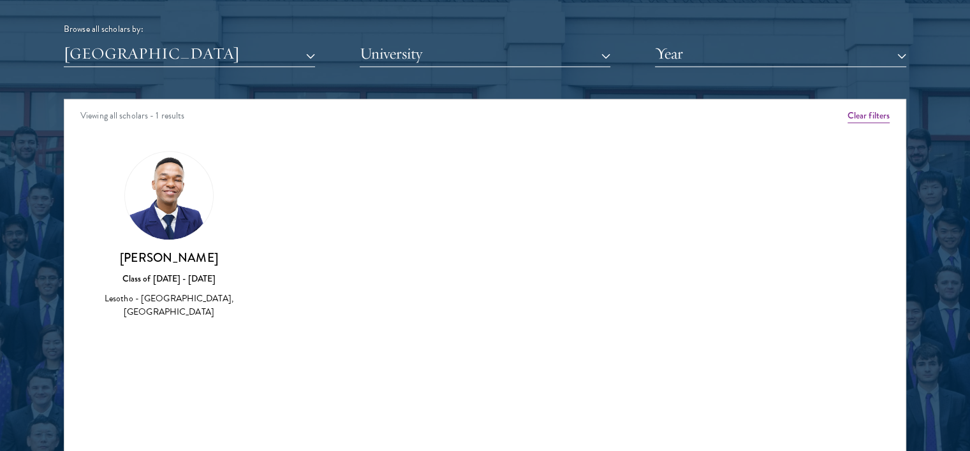
click at [117, 66] on div "Scholar Directory Congratulations and welcome to the Schwarzman Scholars Class …" at bounding box center [485, 157] width 842 height 648
click at [100, 62] on button "[GEOGRAPHIC_DATA]" at bounding box center [189, 54] width 251 height 26
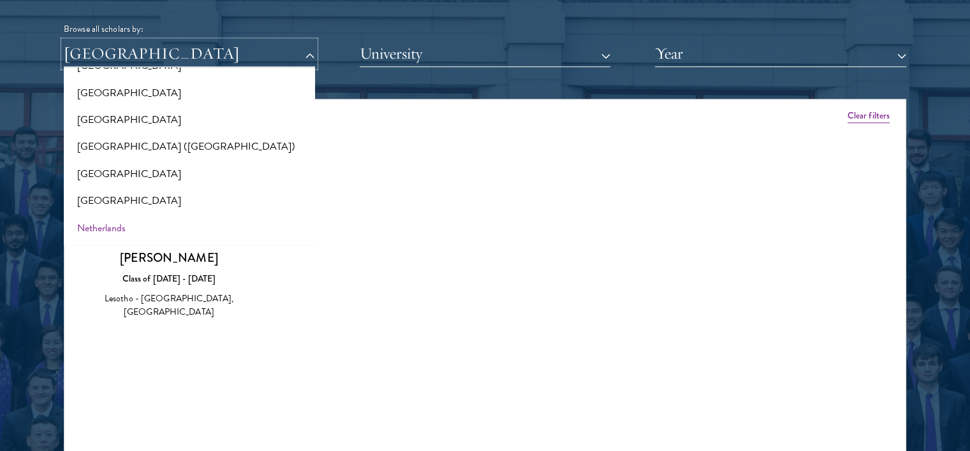
scroll to position [1525, 0]
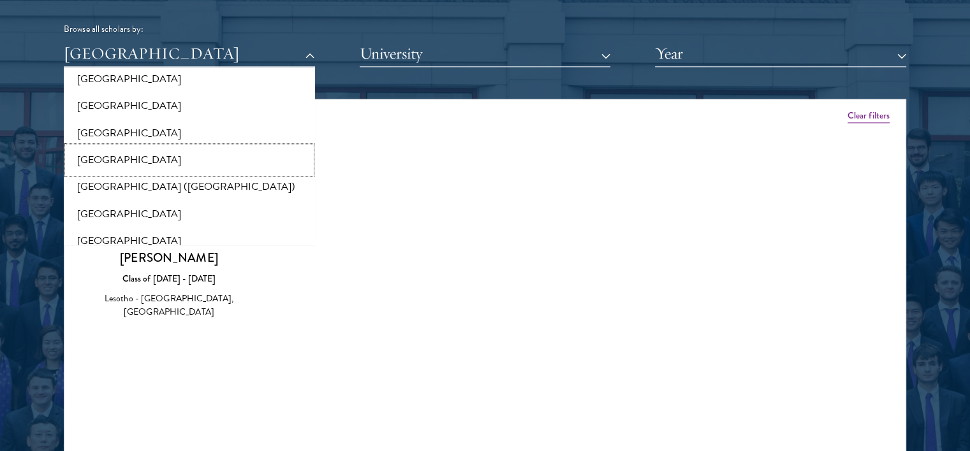
click at [99, 166] on button "[GEOGRAPHIC_DATA]" at bounding box center [190, 160] width 244 height 27
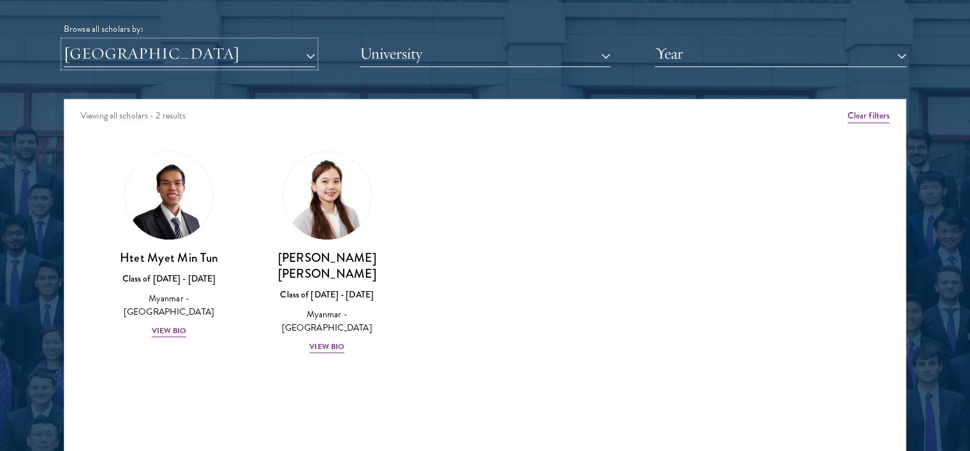
click at [124, 59] on button "[GEOGRAPHIC_DATA]" at bounding box center [189, 54] width 251 height 26
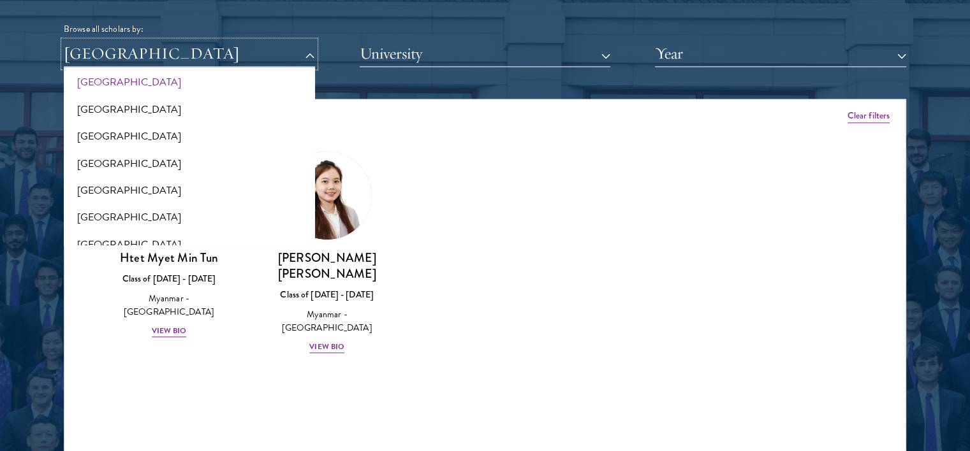
scroll to position [1780, 0]
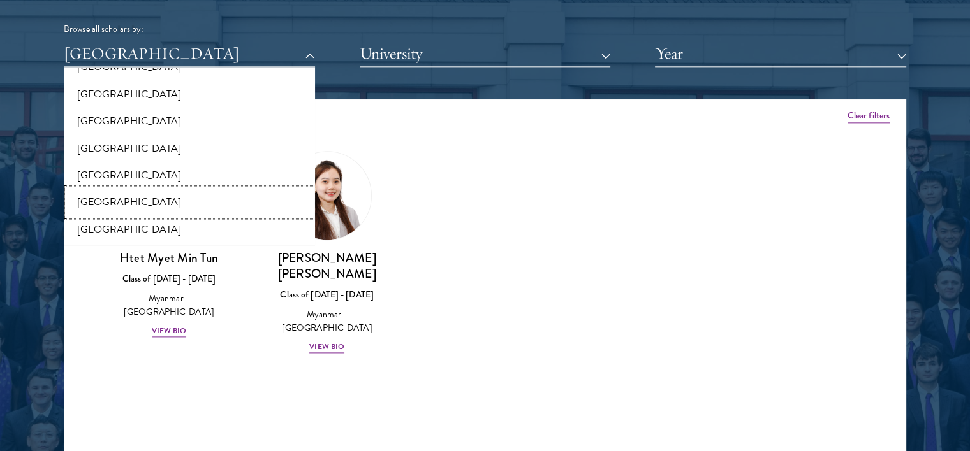
click at [92, 198] on button "[GEOGRAPHIC_DATA]" at bounding box center [190, 202] width 244 height 27
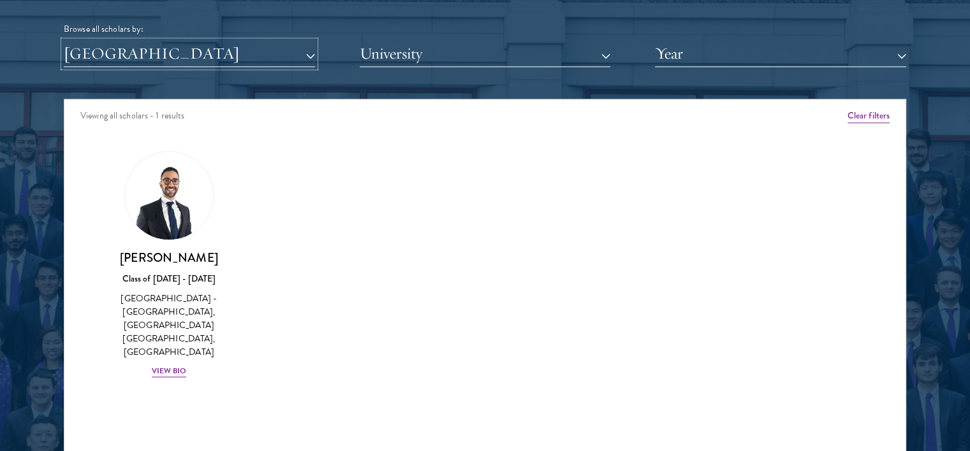
click at [120, 57] on button "[GEOGRAPHIC_DATA]" at bounding box center [189, 54] width 251 height 26
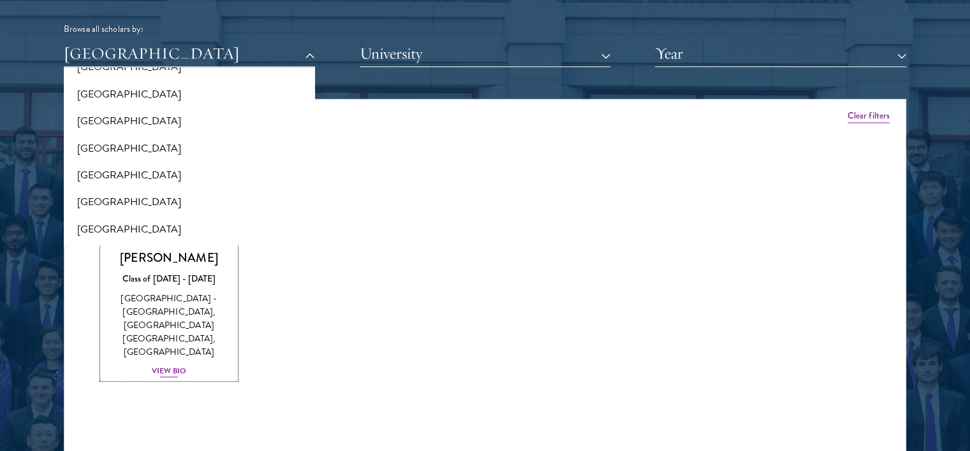
click at [168, 365] on div "View Bio" at bounding box center [169, 371] width 35 height 12
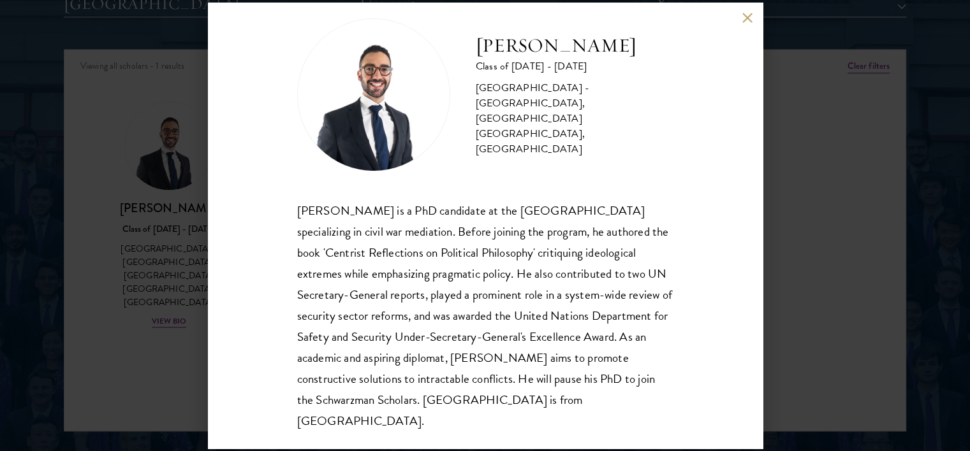
scroll to position [1657, 0]
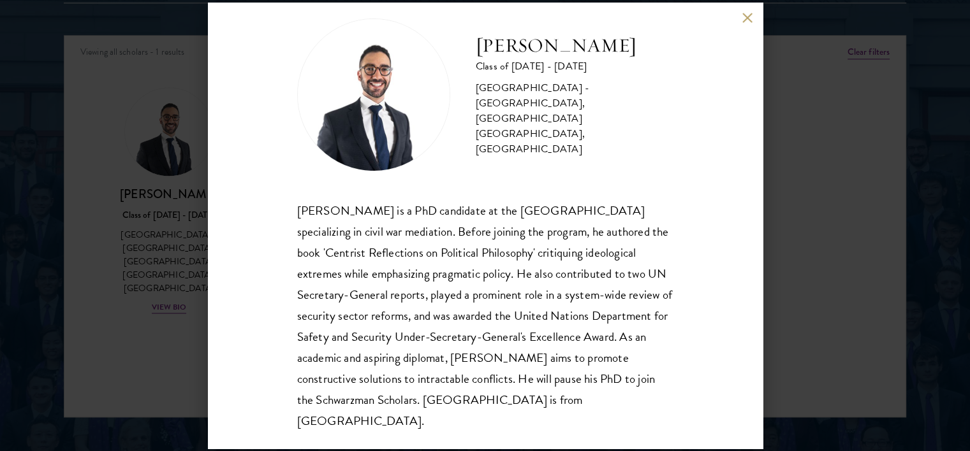
click at [739, 23] on div "[PERSON_NAME] Class of [DATE] - [DATE] [GEOGRAPHIC_DATA] - [GEOGRAPHIC_DATA], […" at bounding box center [485, 226] width 555 height 446
click at [742, 22] on button at bounding box center [747, 17] width 11 height 11
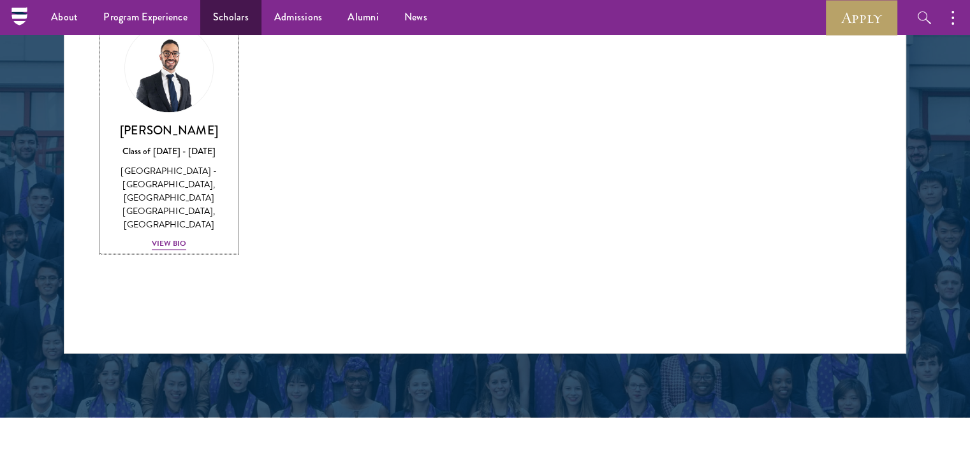
scroll to position [1402, 0]
